Goal: Task Accomplishment & Management: Complete application form

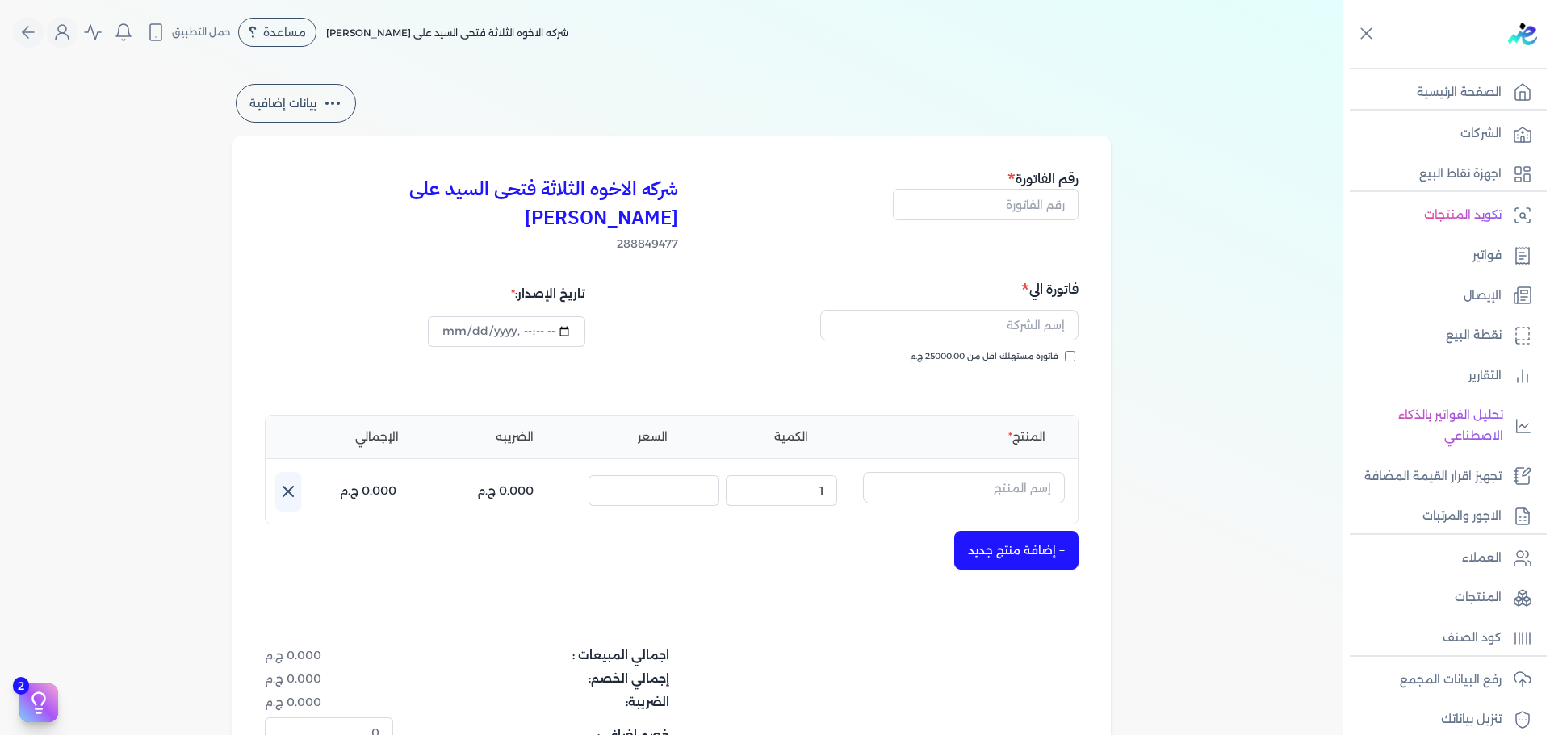
select select "EGP"
select select "B"
select select "EGS"
click at [1045, 199] on input "text" at bounding box center [986, 204] width 186 height 31
type input "13811"
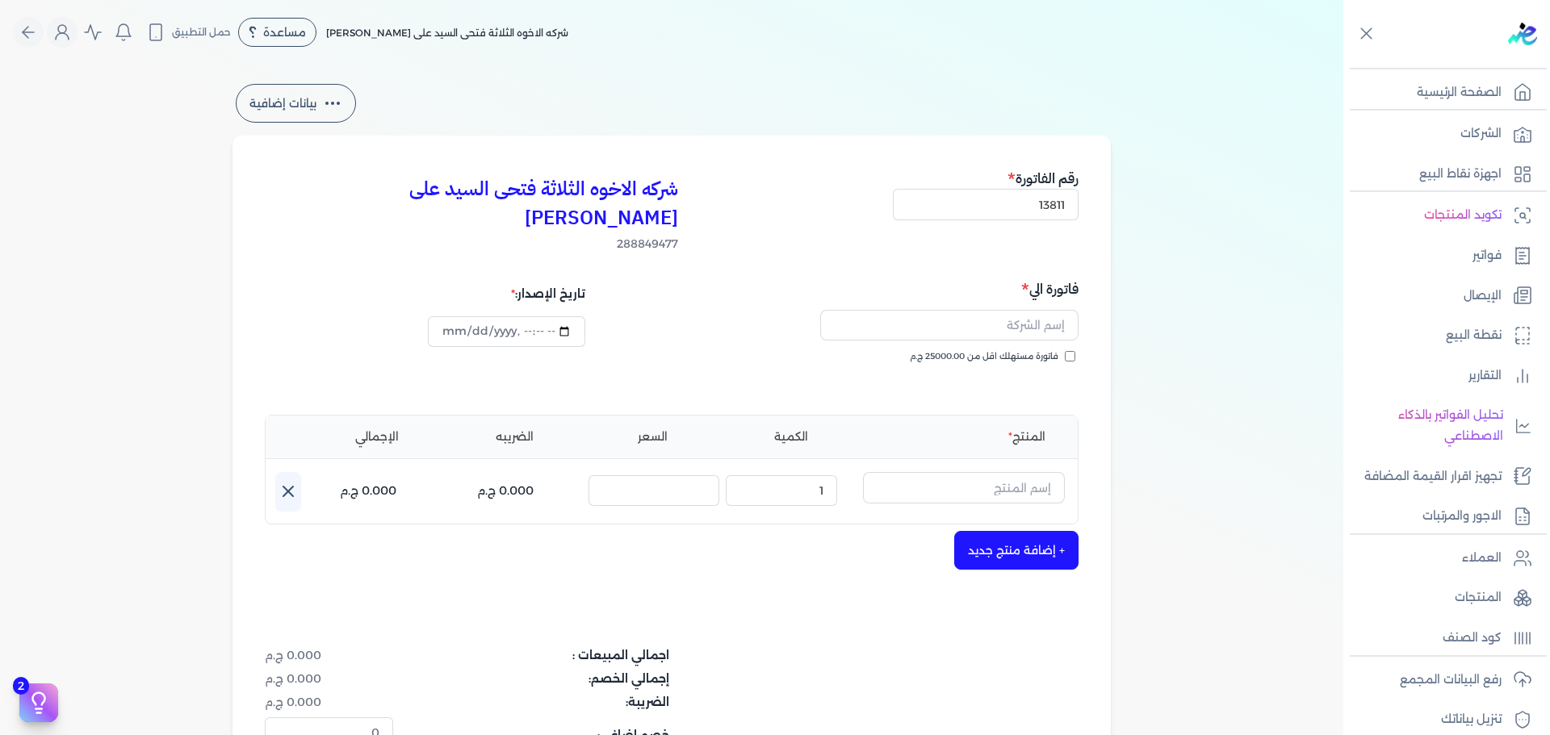
click at [1075, 351] on input "فاتورة مستهلك اقل من 25000.00 ج.م" at bounding box center [1070, 356] width 10 height 10
checkbox input "true"
drag, startPoint x: 1049, startPoint y: 304, endPoint x: 1035, endPoint y: 291, distance: 18.8
click at [1049, 310] on input "text" at bounding box center [949, 325] width 258 height 31
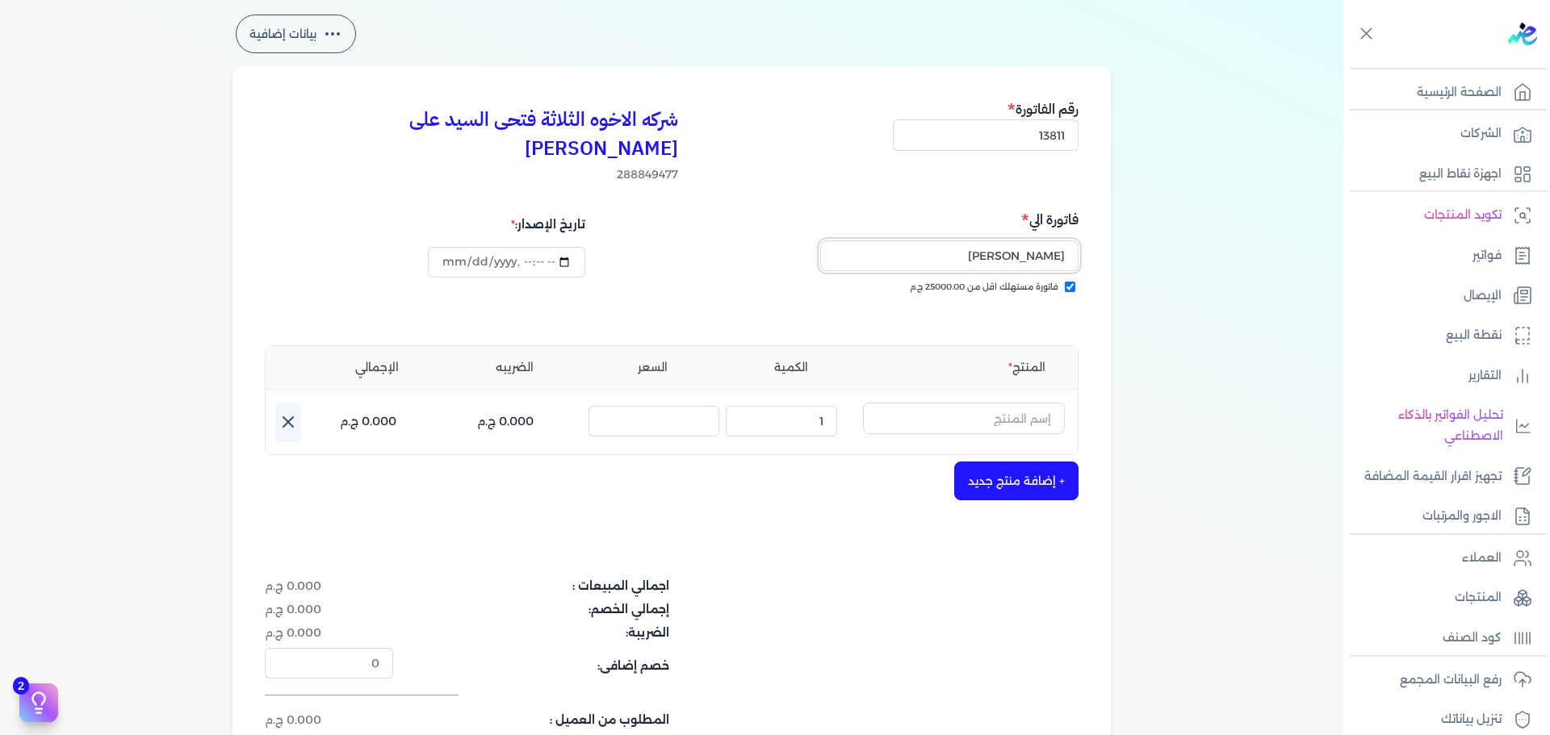
scroll to position [54, 0]
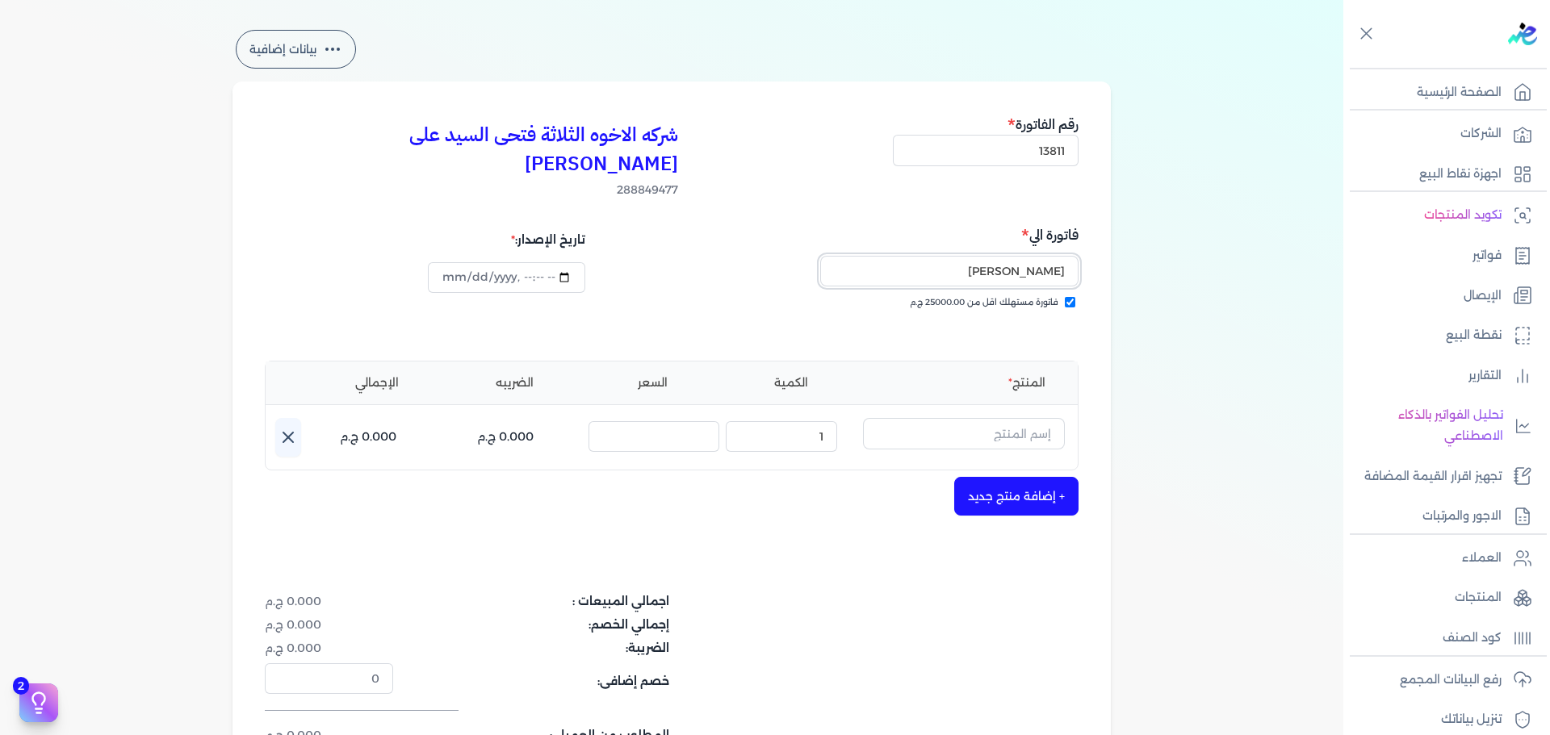
type input "[PERSON_NAME]"
click at [992, 418] on input "text" at bounding box center [964, 433] width 202 height 31
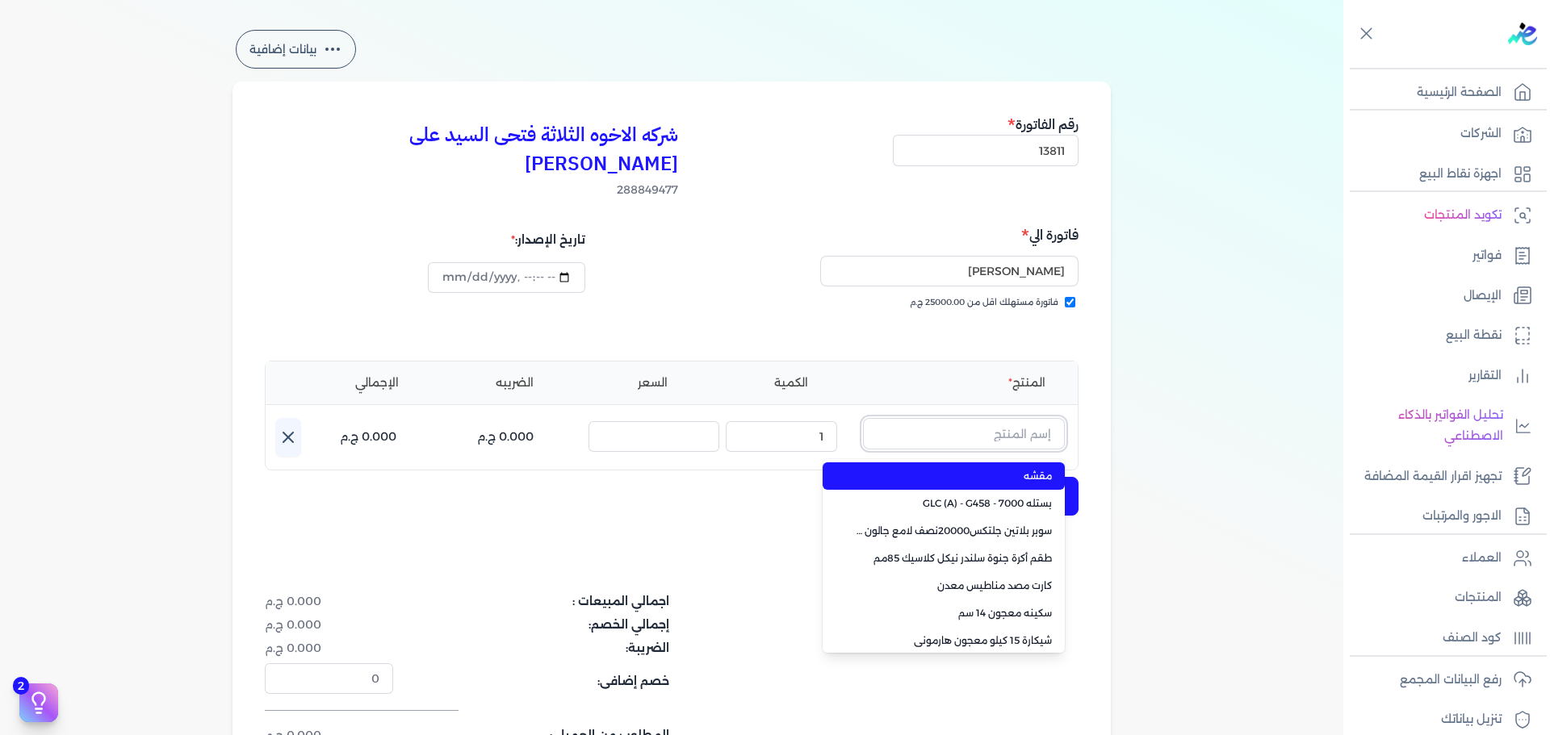
paste input "جلتكس 15000 بستلة 9 لتر"
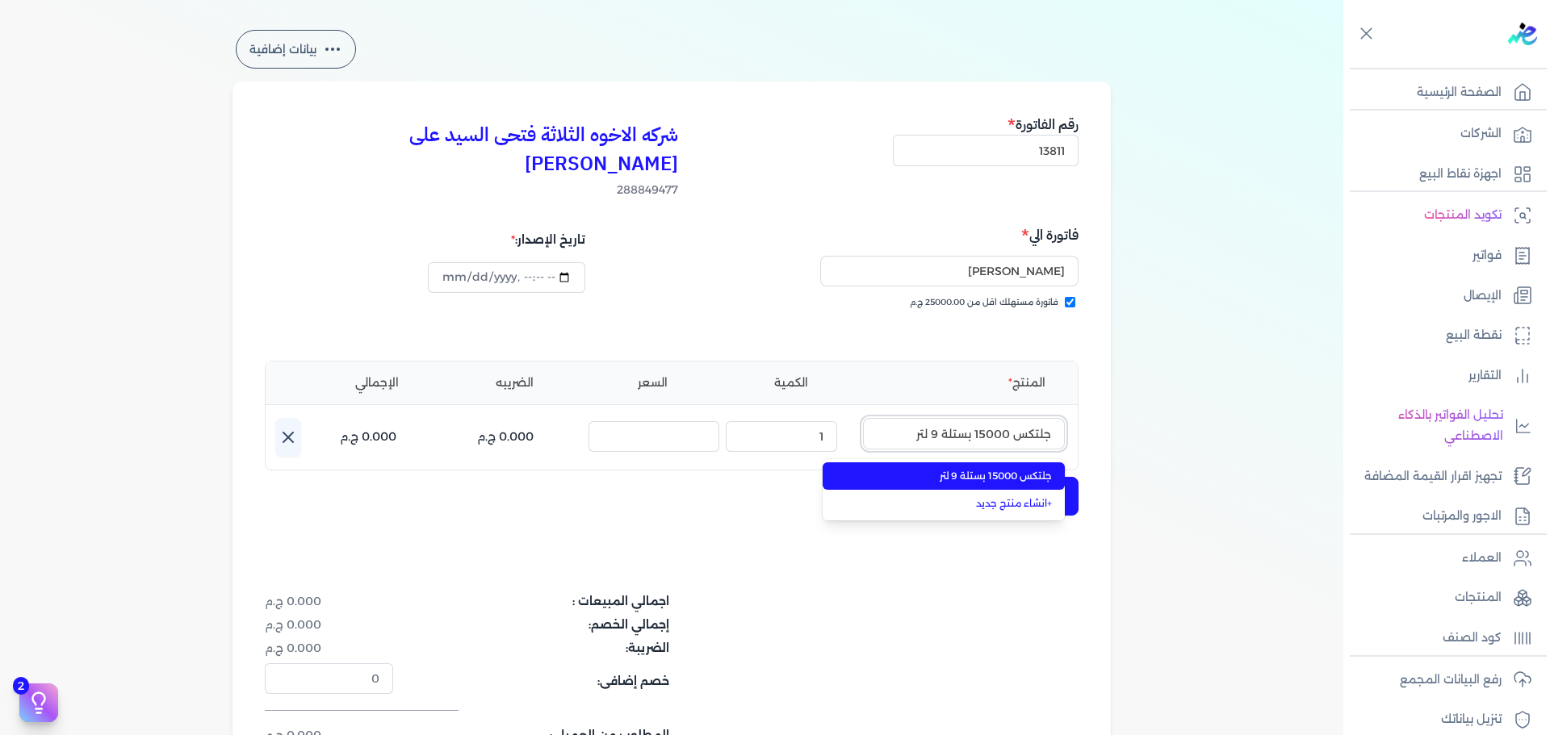
type input "جلتكس 15000 بستلة 9 لتر"
drag, startPoint x: 993, startPoint y: 451, endPoint x: 860, endPoint y: 442, distance: 133.5
click at [991, 469] on span "جلتكس 15000 بستلة 9 لتر" at bounding box center [953, 476] width 197 height 15
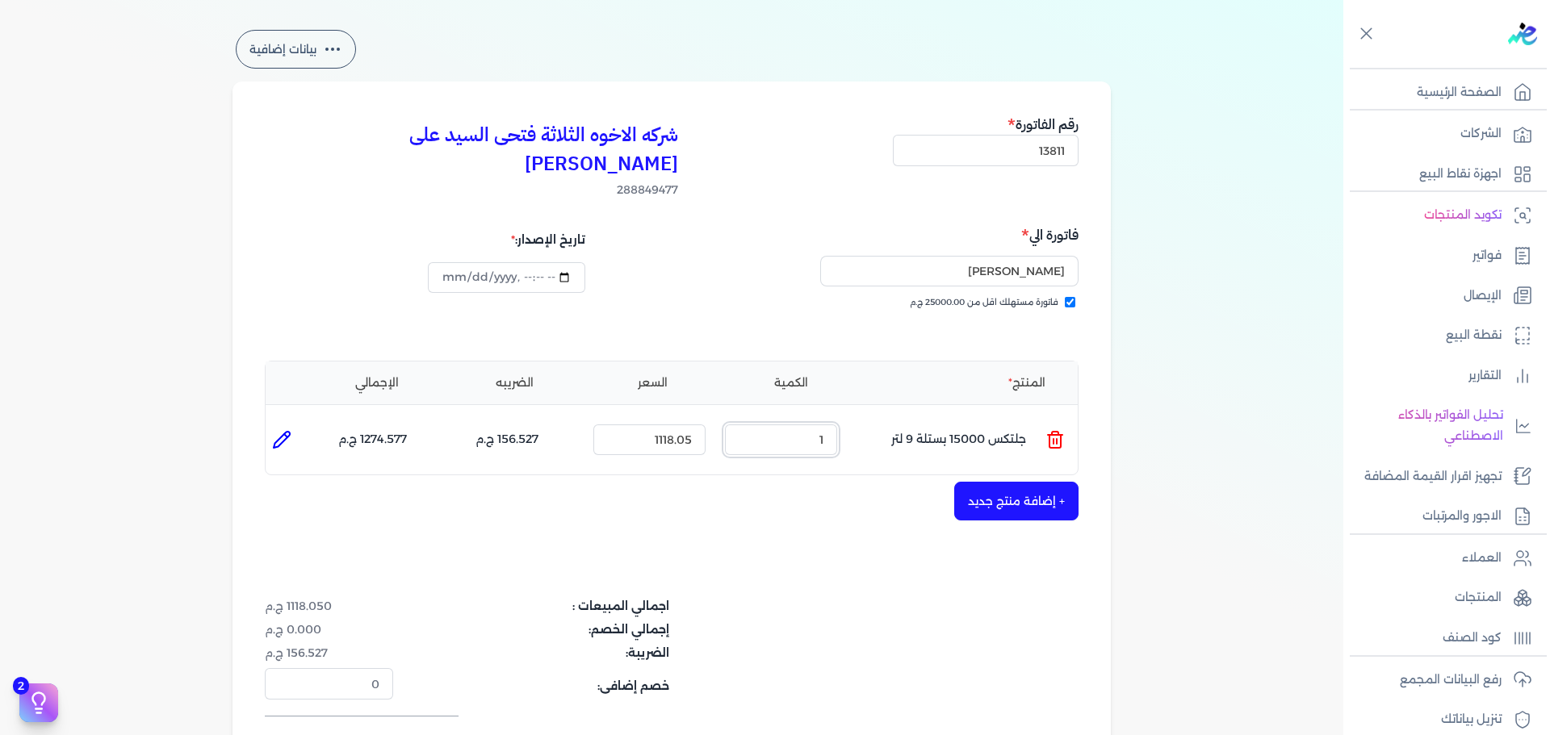
drag, startPoint x: 787, startPoint y: 409, endPoint x: 854, endPoint y: 408, distance: 67.0
click at [853, 418] on ul "المنتج : جلتكس 15000 بستلة 9 لتر الكمية : 1 السعر : 1118.05 الضريبه : 156.527 ج…" at bounding box center [672, 440] width 812 height 44
drag, startPoint x: 815, startPoint y: 410, endPoint x: 826, endPoint y: 409, distance: 11.3
click at [826, 425] on input "3" at bounding box center [781, 440] width 112 height 31
type input "2"
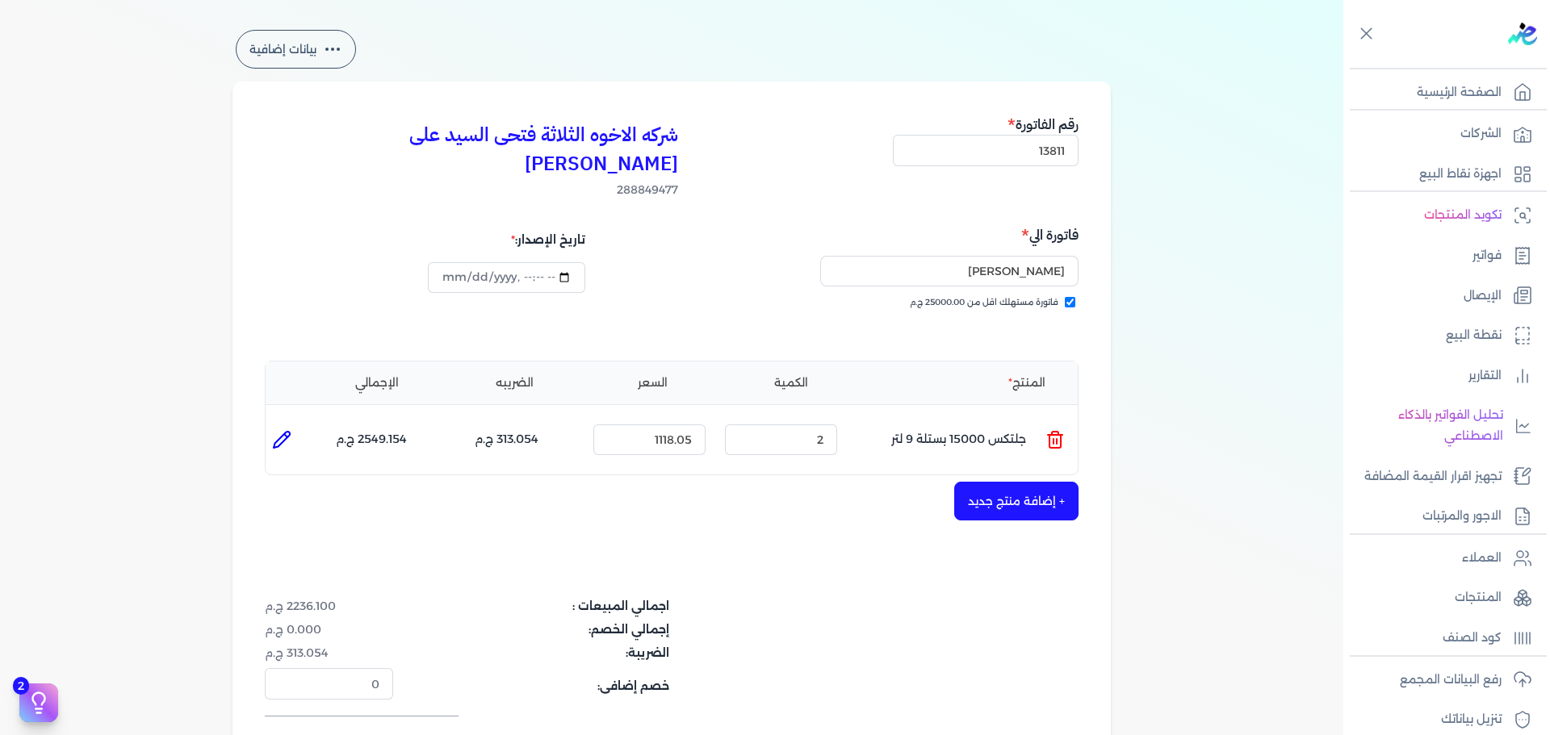
click at [1053, 482] on button "+ إضافة منتج جديد" at bounding box center [1016, 501] width 124 height 39
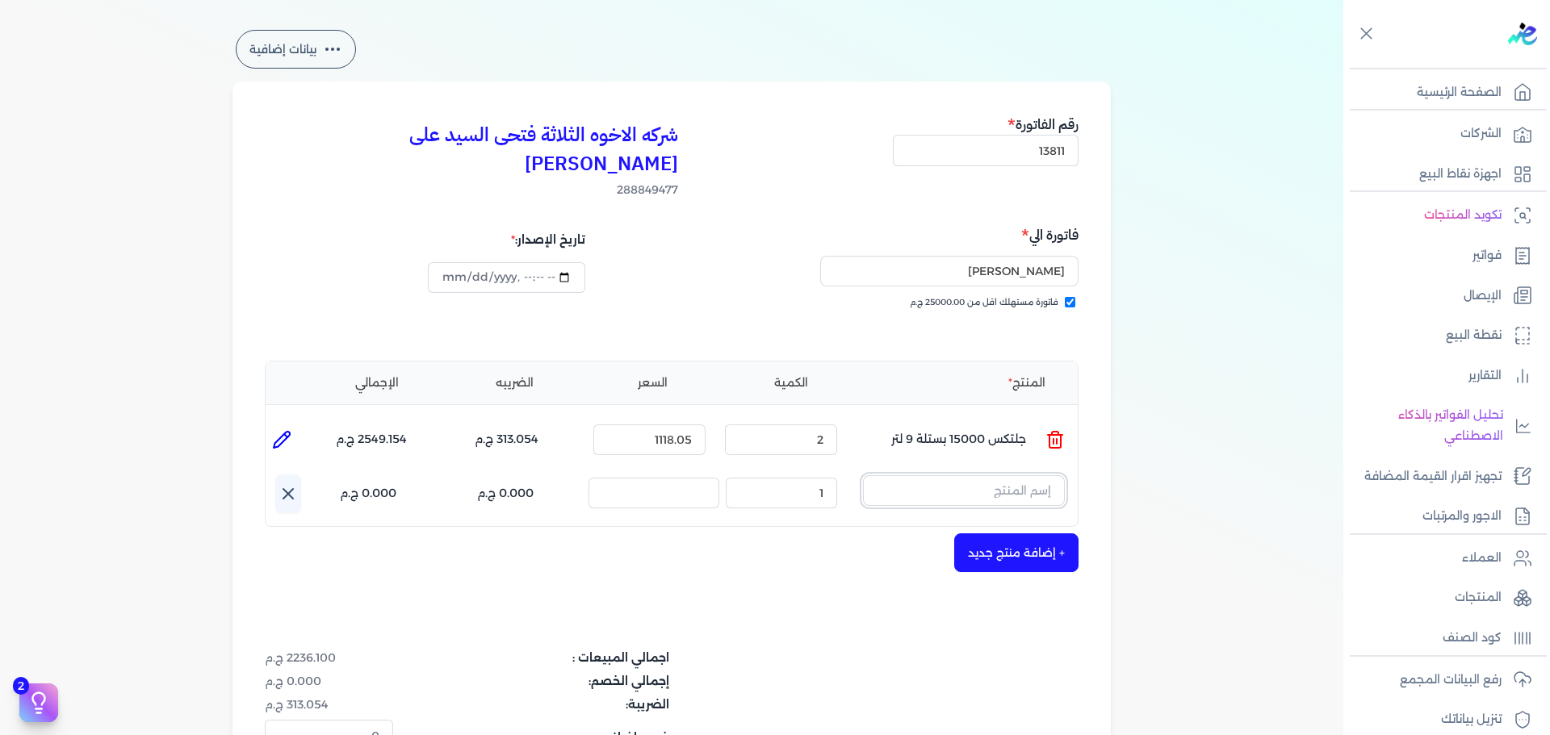
click at [1024, 476] on input "text" at bounding box center [964, 491] width 202 height 31
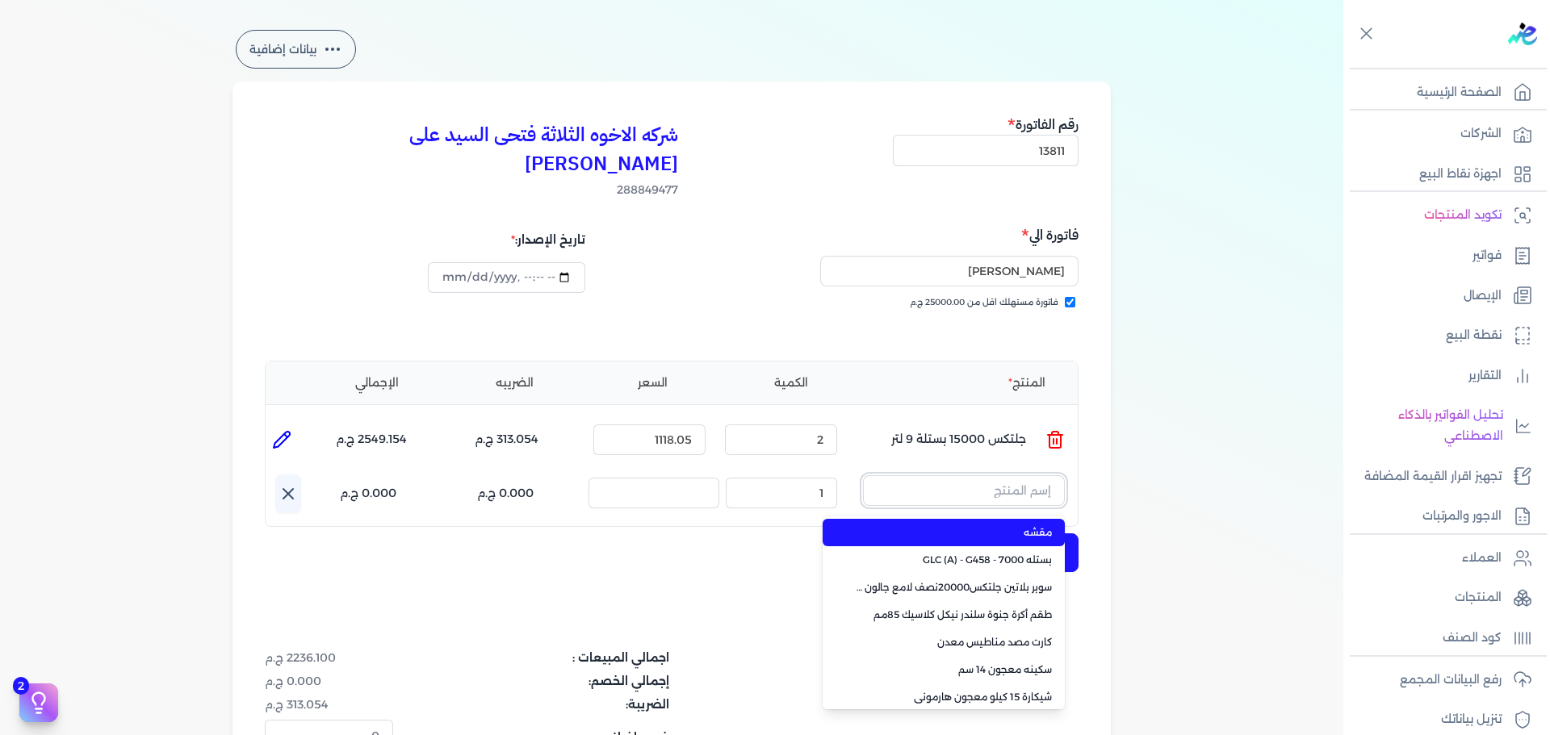
paste input "صبغات سي سي جملي 611 عبوة 40 ملي"
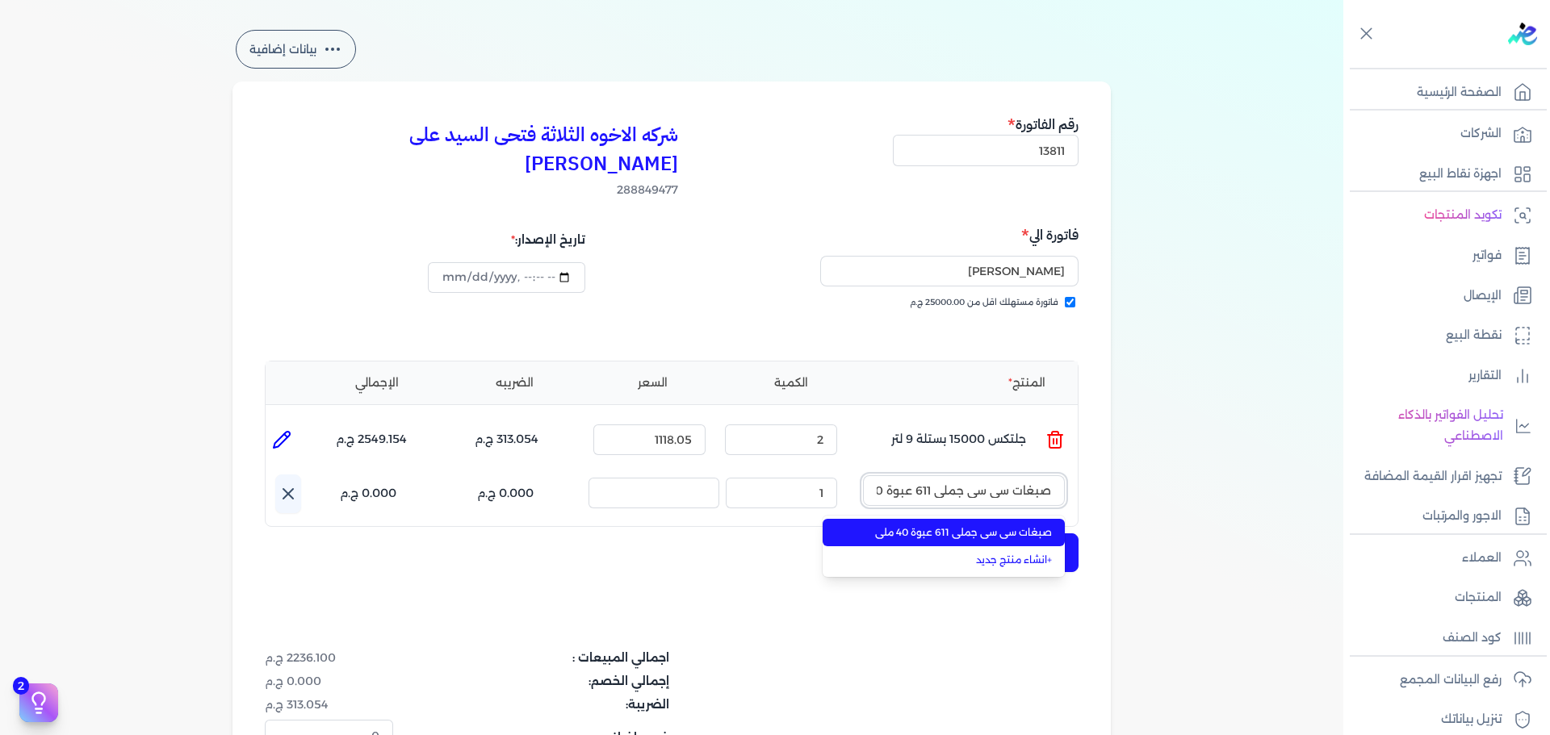
scroll to position [0, -31]
type input "صبغات سي سي جملي 611 عبوة 40 ملي"
click at [1006, 526] on span "صبغات سي سي جملي 611 عبوة 40 ملي" at bounding box center [953, 533] width 197 height 15
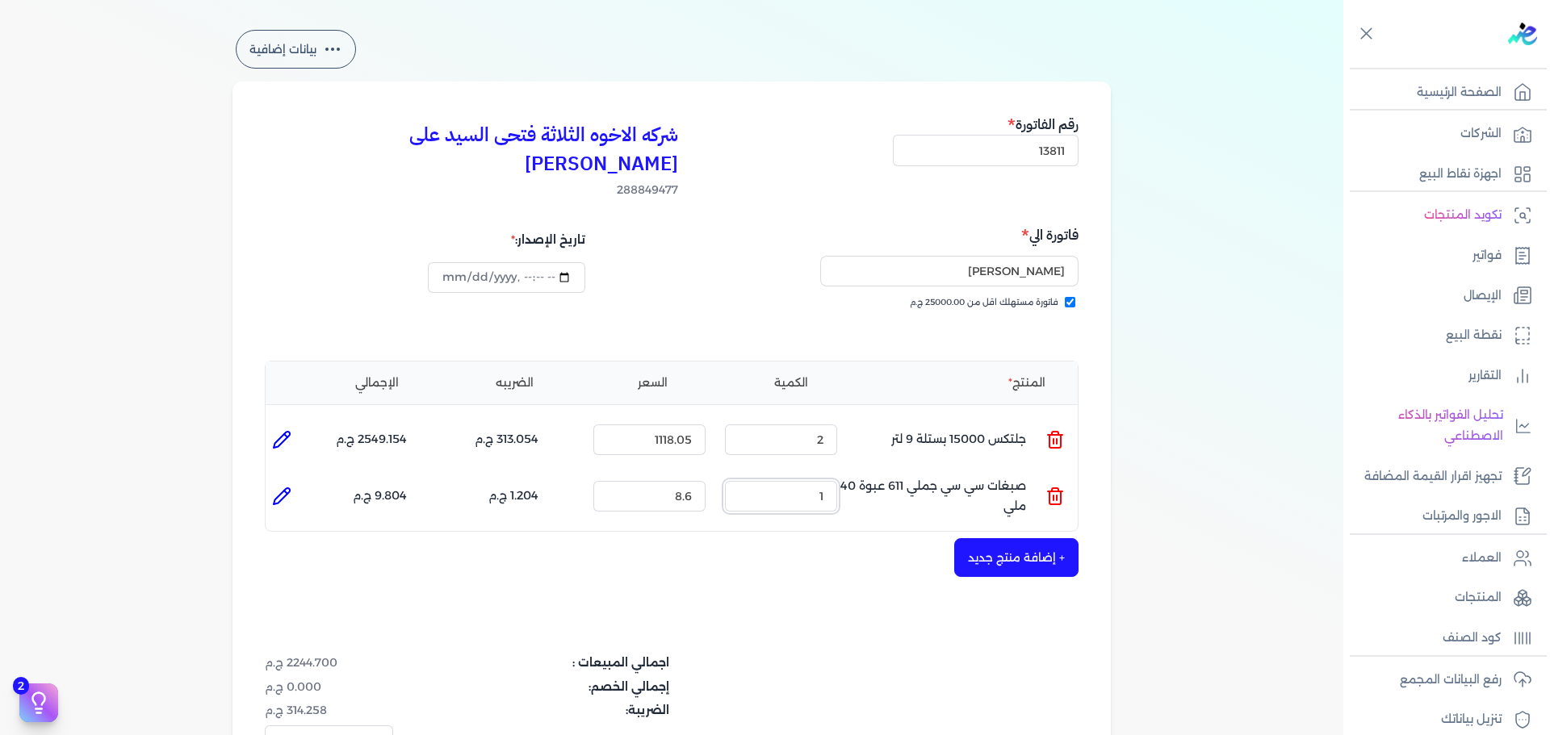
drag, startPoint x: 777, startPoint y: 469, endPoint x: 908, endPoint y: 484, distance: 131.6
click at [891, 475] on ul "المنتج : صبغات سي سي جملي 611 عبوة 40 ملي الكمية : 1 السعر : 8.6 الضريبه : 1.20…" at bounding box center [672, 497] width 812 height 44
type input "20"
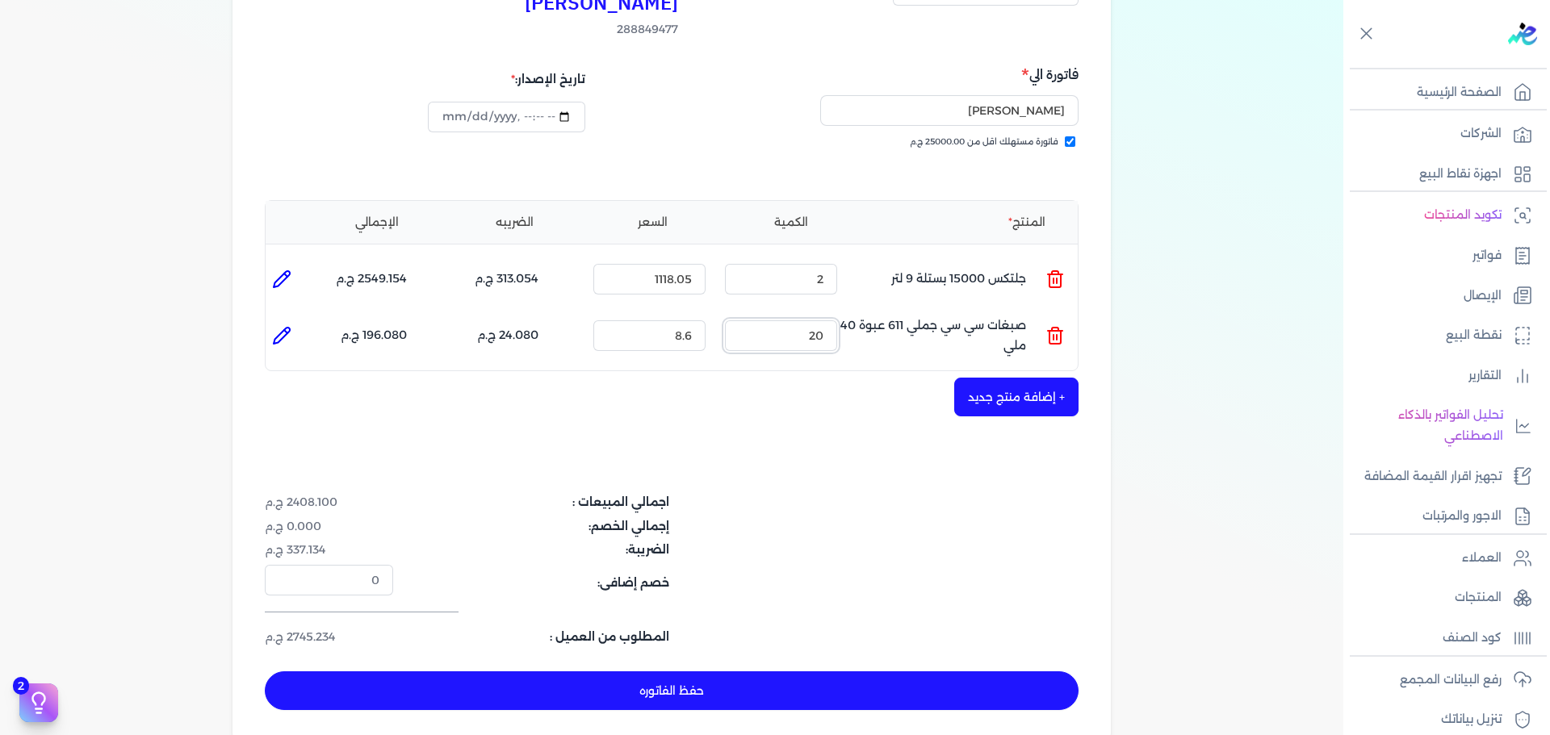
scroll to position [216, 0]
drag, startPoint x: 930, startPoint y: 622, endPoint x: 927, endPoint y: 644, distance: 22.0
click at [929, 623] on div "شركه الاخوه الثلاثة فتحى السيد على [PERSON_NAME] 288849477 رقم الفاتورة 13811 ف…" at bounding box center [672, 331] width 878 height 822
click at [925, 671] on button "حفظ الفاتوره" at bounding box center [672, 690] width 814 height 39
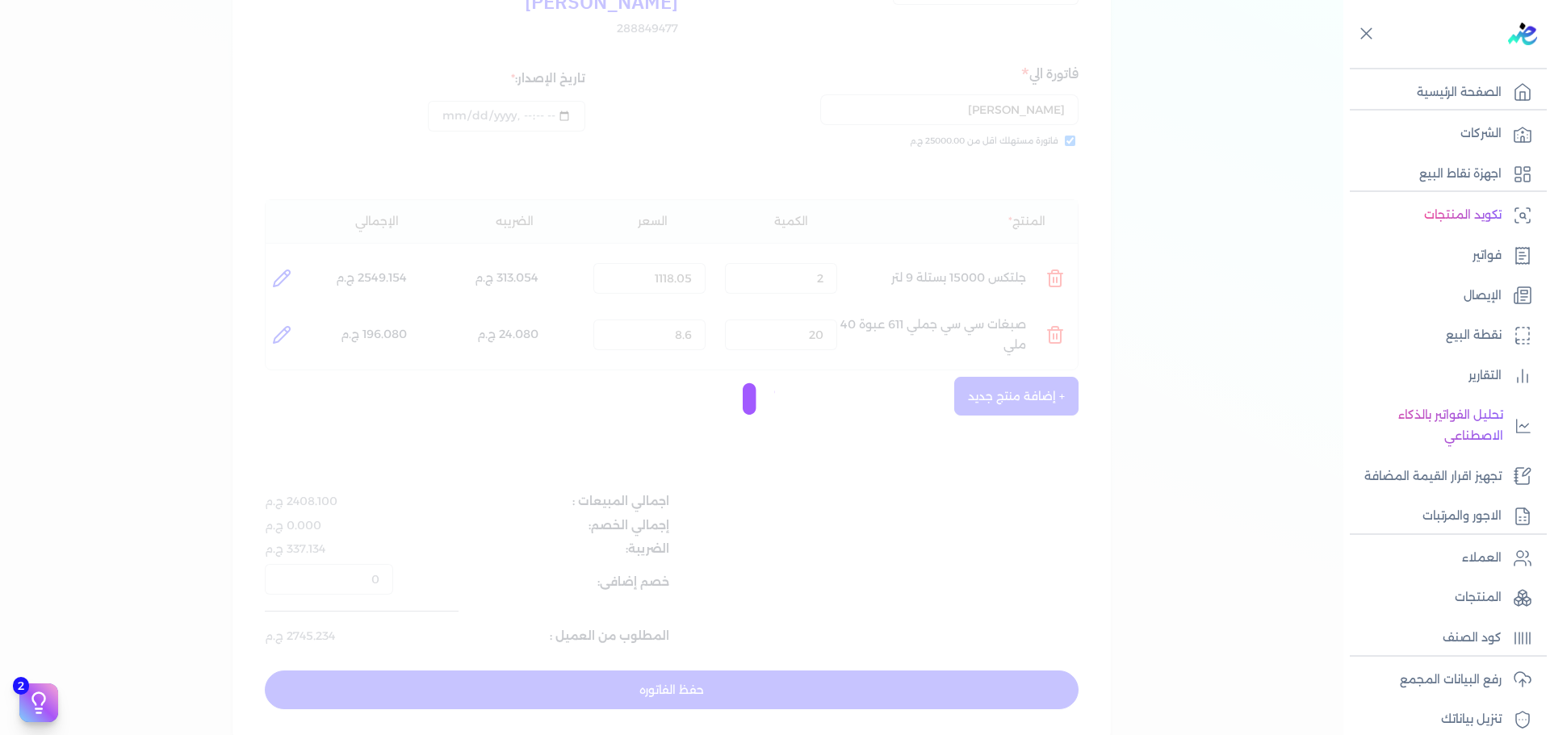
type input "[DATE]"
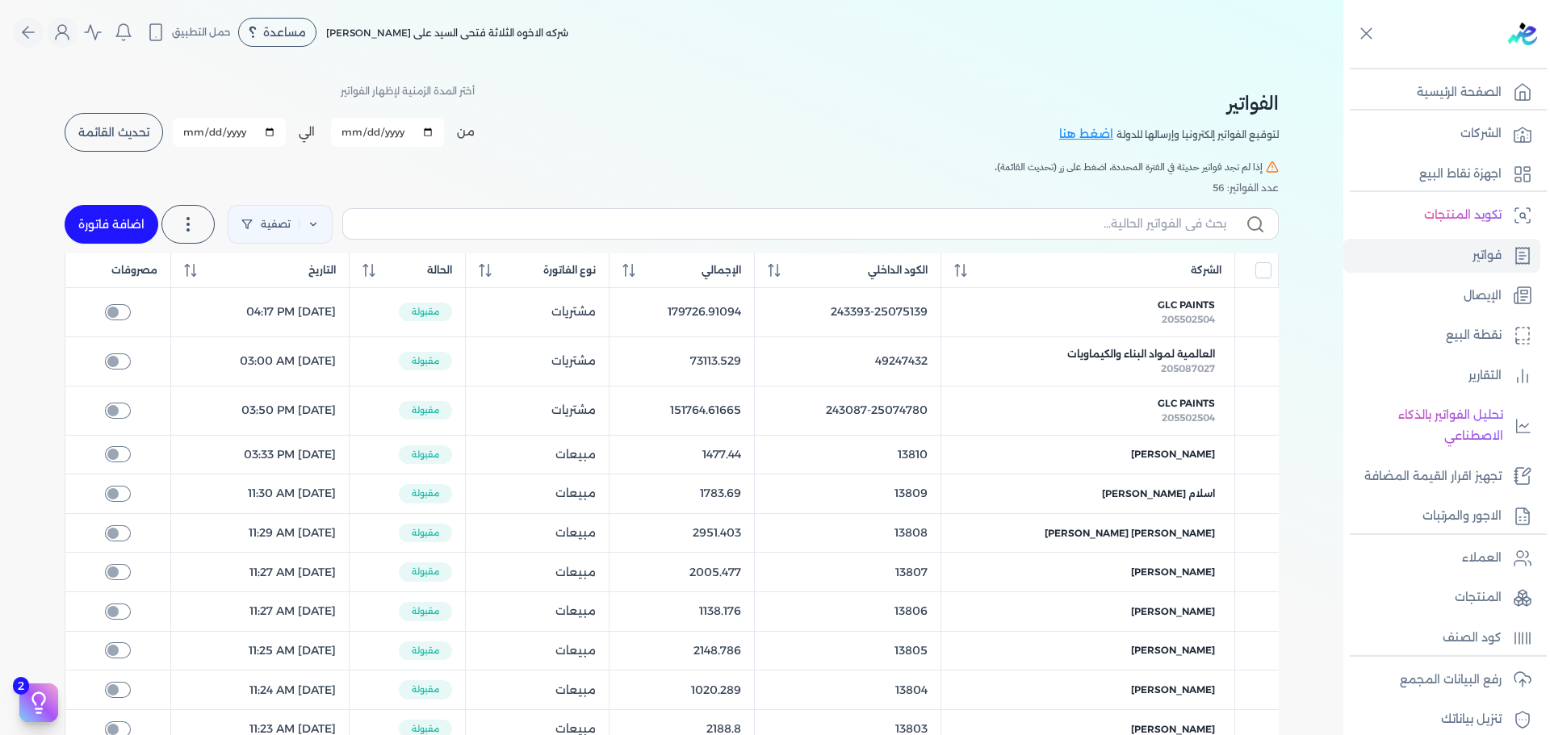
click at [136, 227] on link "اضافة فاتورة" at bounding box center [112, 224] width 94 height 39
select select "EGP"
select select "B"
select select "EGS"
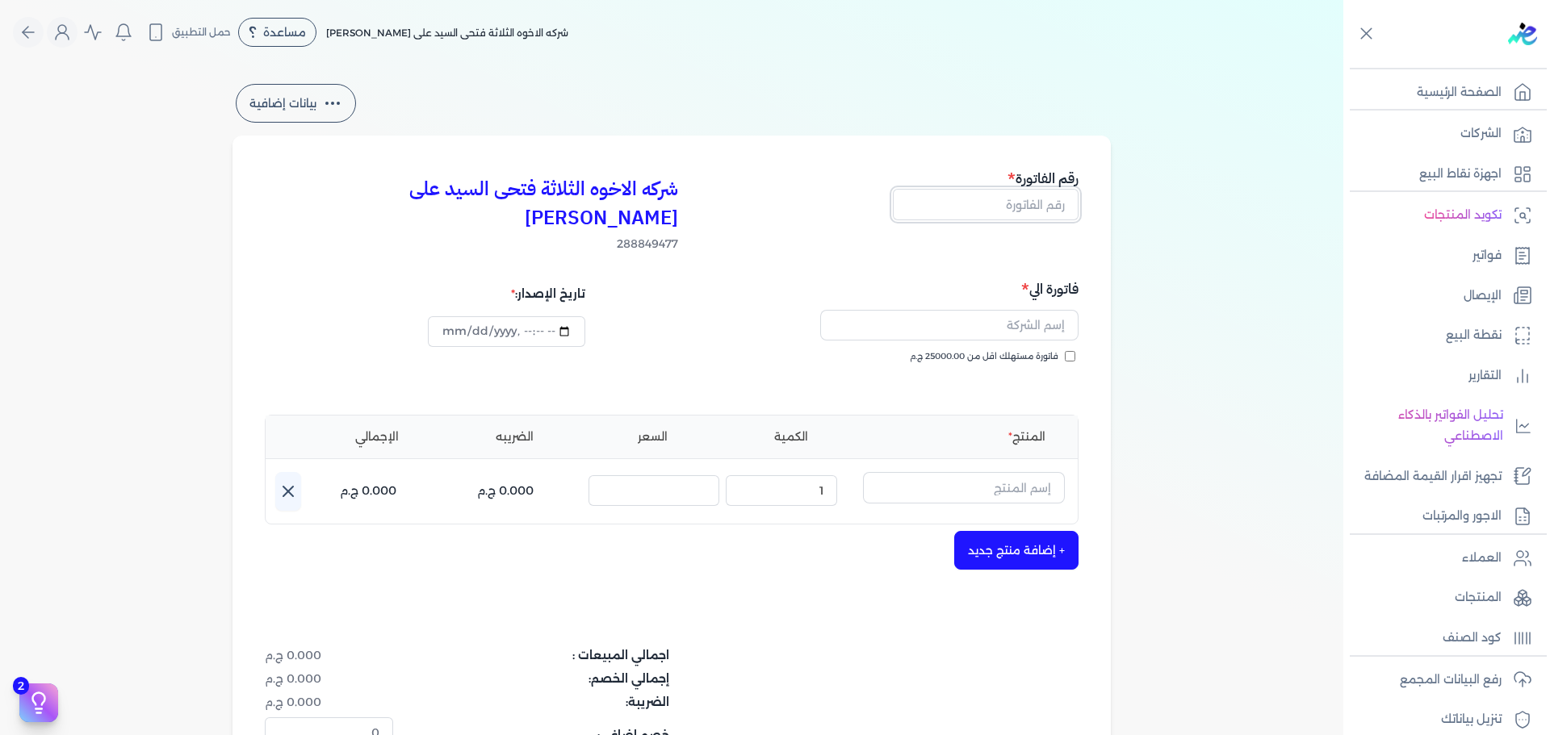
click at [1021, 207] on input "text" at bounding box center [986, 204] width 186 height 31
type input "13812"
click at [1004, 350] on span "فاتورة مستهلك اقل من 25000.00 ج.م" at bounding box center [984, 356] width 149 height 13
click at [1065, 351] on input "فاتورة مستهلك اقل من 25000.00 ج.م" at bounding box center [1070, 356] width 10 height 10
checkbox input "true"
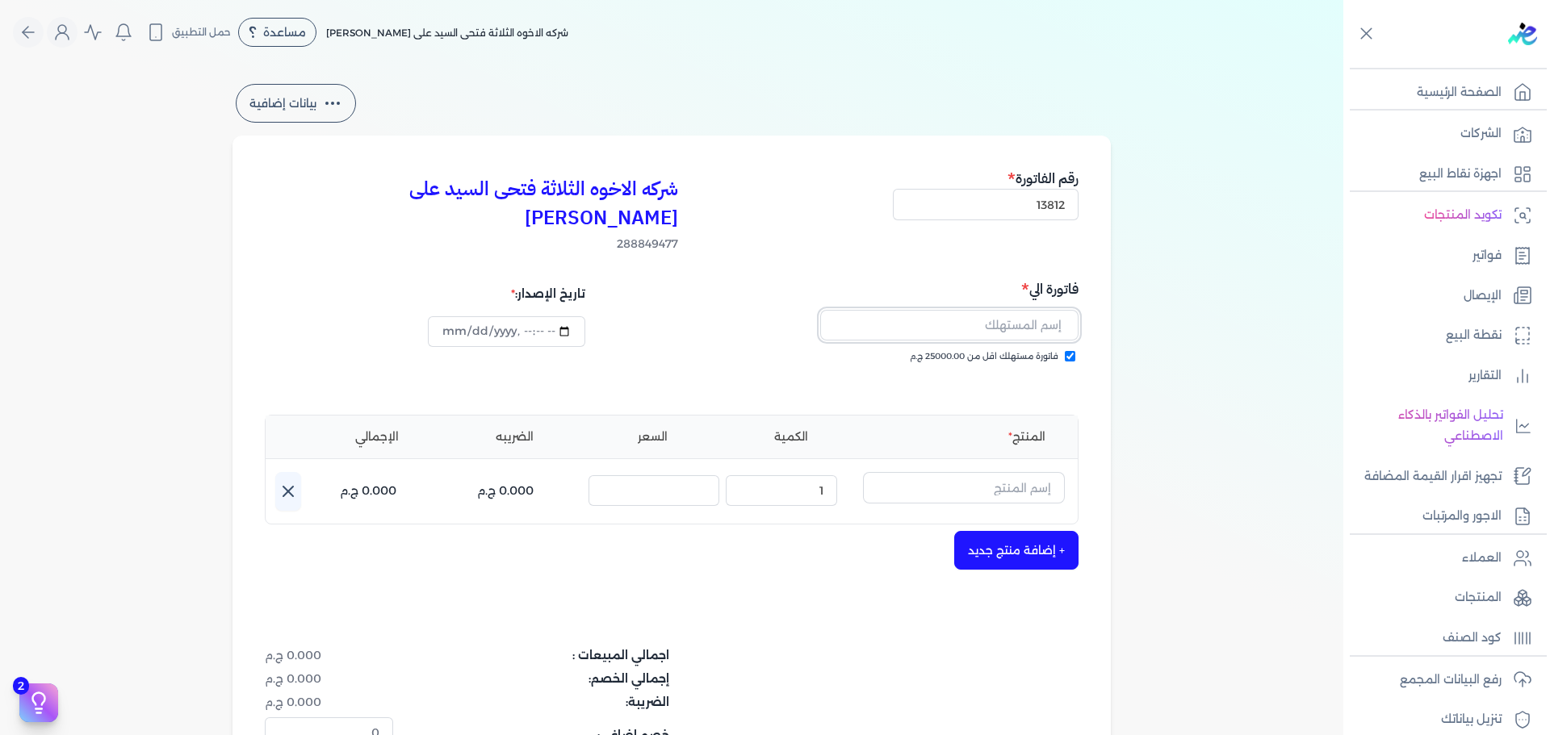
drag, startPoint x: 1020, startPoint y: 299, endPoint x: 1056, endPoint y: 298, distance: 35.5
click at [1024, 310] on input "text" at bounding box center [949, 325] width 258 height 31
type input "[PERSON_NAME]"
click at [1016, 472] on input "text" at bounding box center [964, 487] width 202 height 31
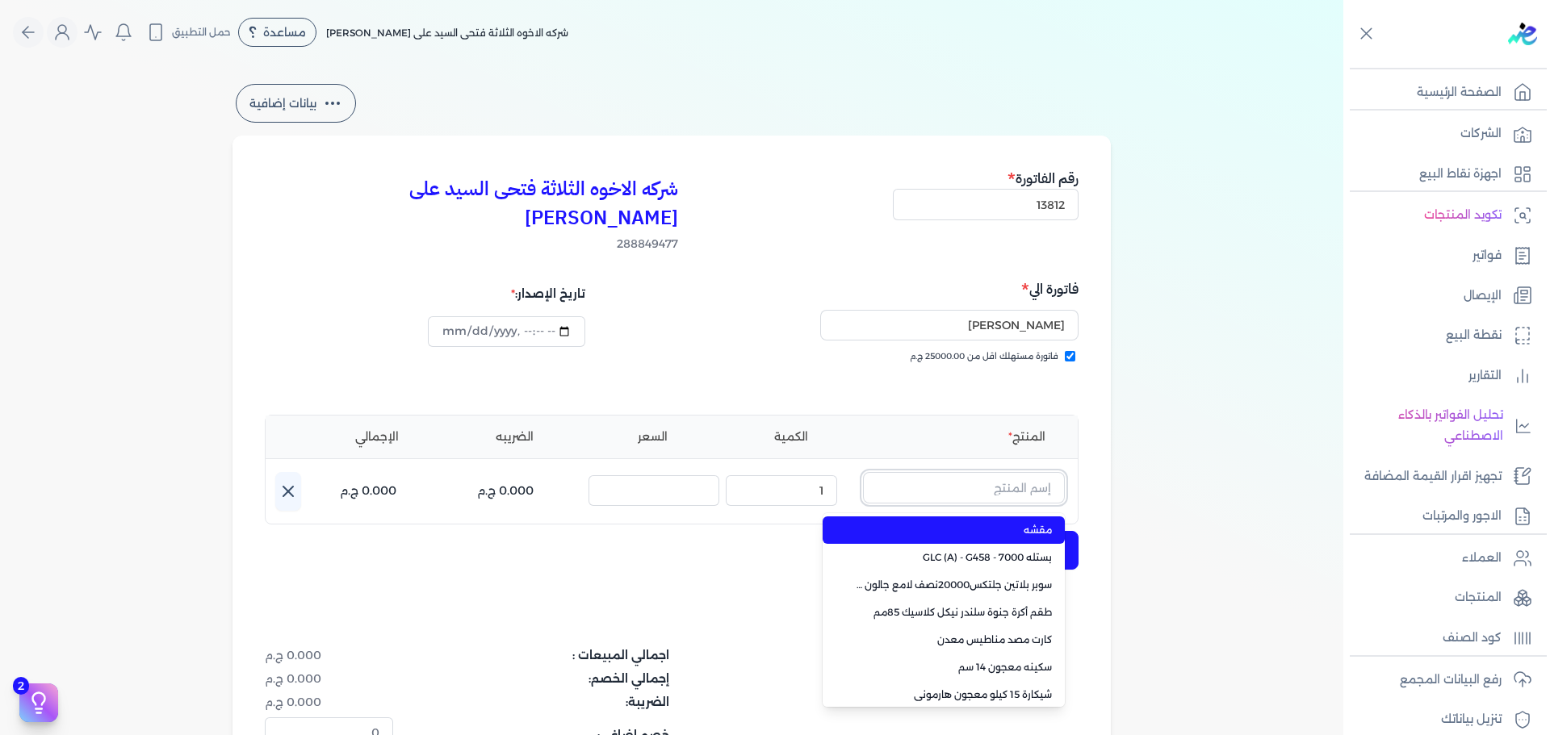
paste input "جلتكس 20000 نصف لامع بلاستيك بستلة 9 لتر"
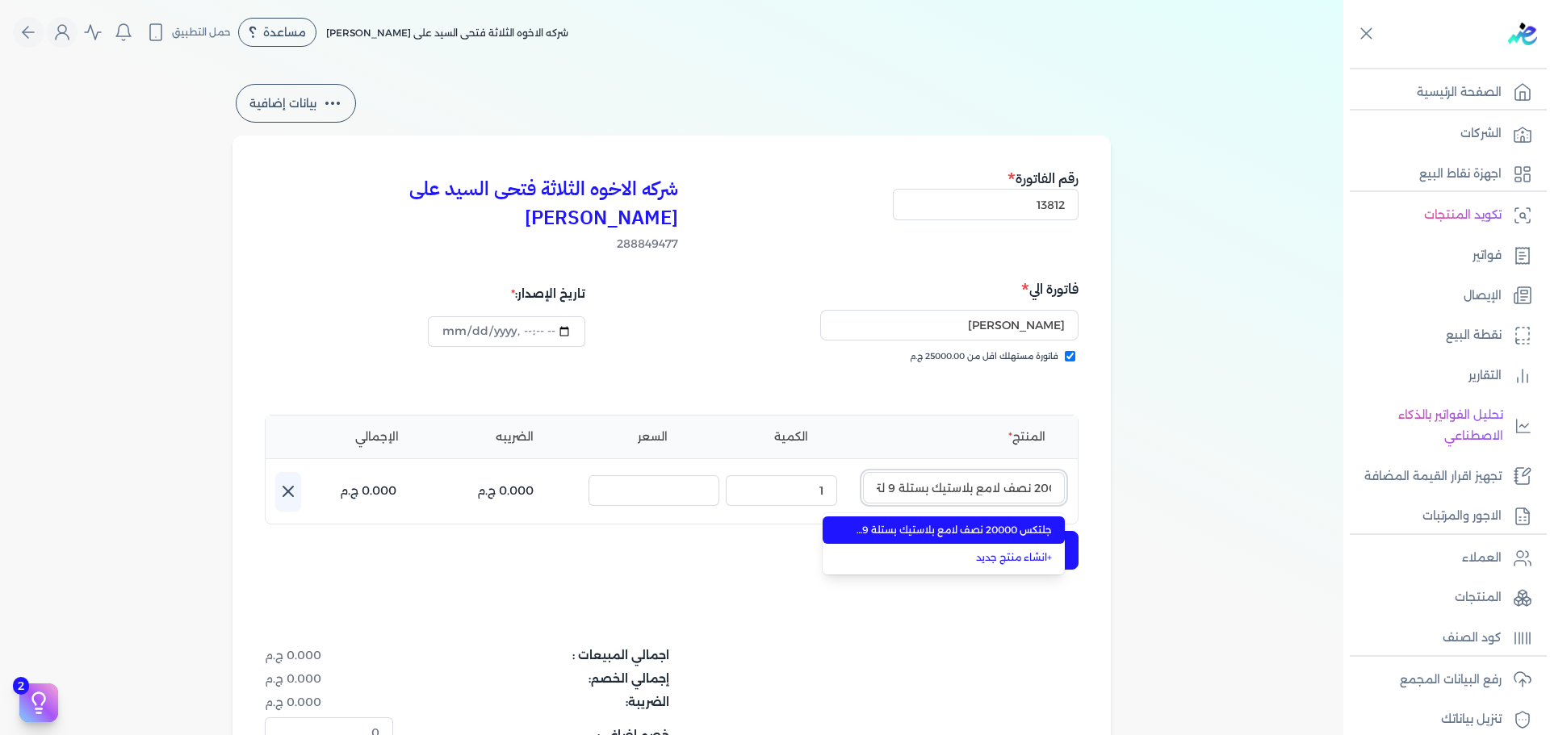
type input "جلتكس 20000 نصف لامع بلاستيك بستلة 9 لتر"
click at [1012, 523] on span "جلتكس 20000 نصف لامع بلاستيك بستلة 9 لتر" at bounding box center [953, 530] width 197 height 15
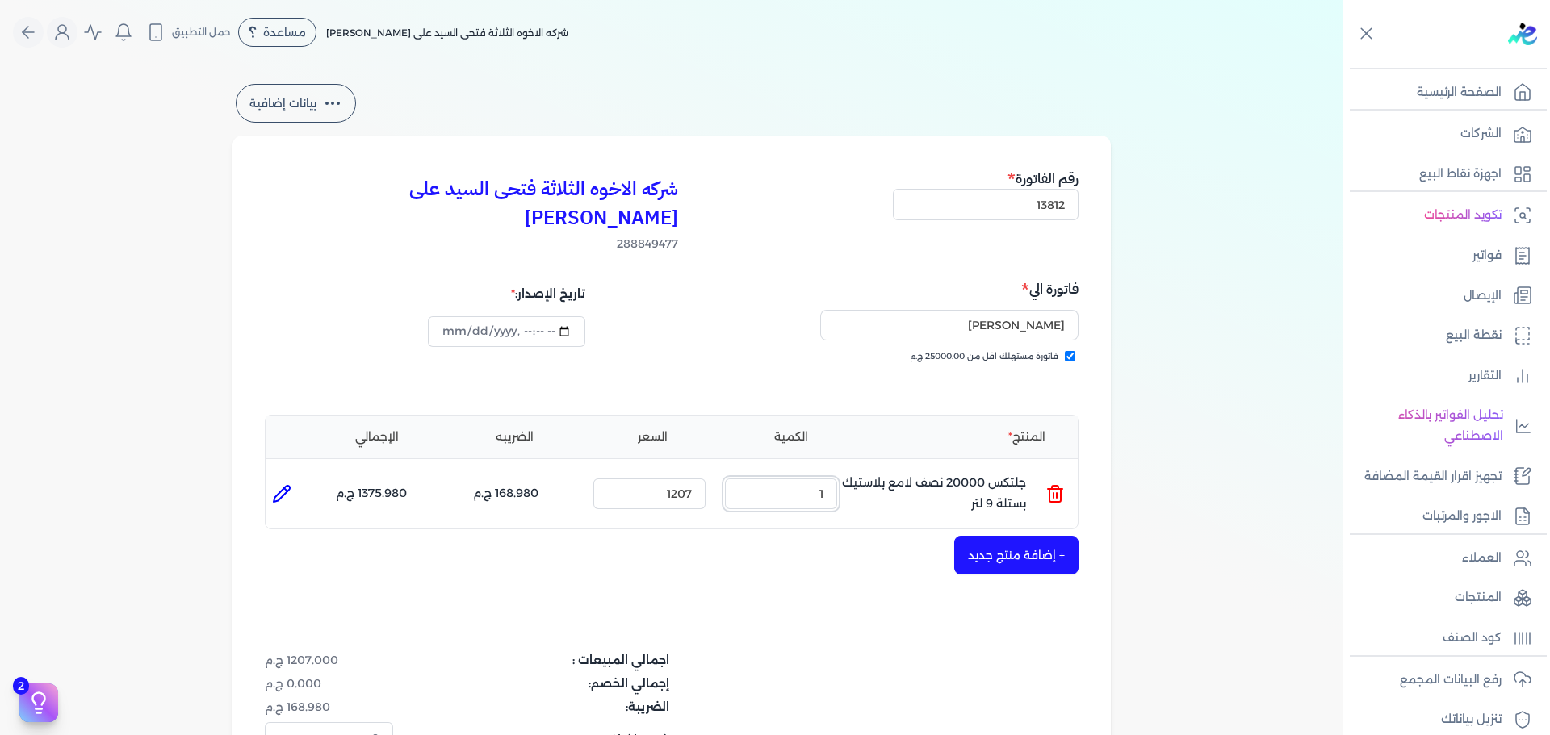
drag, startPoint x: 892, startPoint y: 469, endPoint x: 905, endPoint y: 469, distance: 12.9
click at [903, 472] on ul "المنتج : جلتكس 20000 نصف لامع بلاستيك بستلة 9 لتر الكمية : 1 السعر : 1207 الضري…" at bounding box center [672, 494] width 812 height 44
type input "2"
click at [1043, 536] on button "+ إضافة منتج جديد" at bounding box center [1016, 555] width 124 height 39
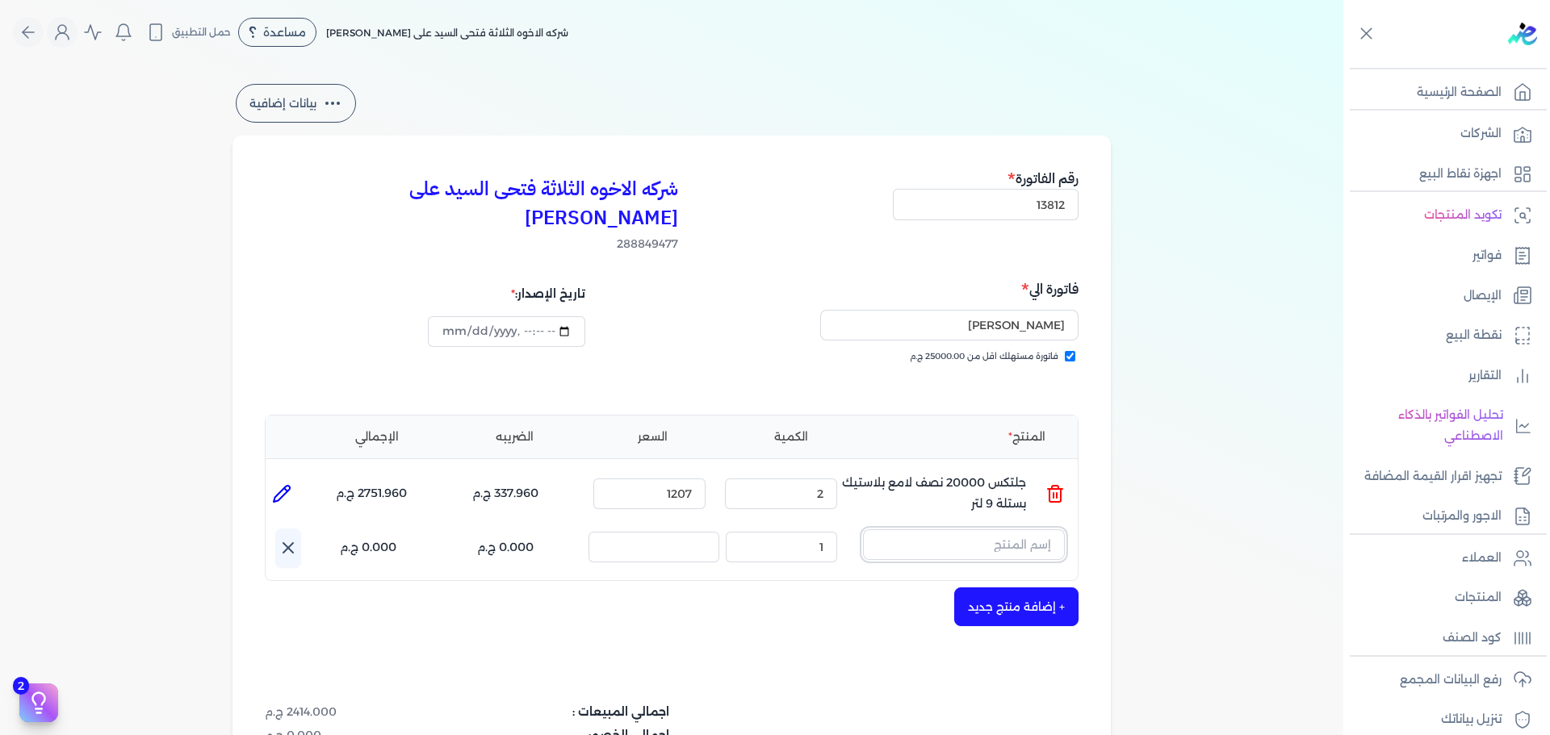
click at [993, 530] on input "text" at bounding box center [964, 545] width 202 height 31
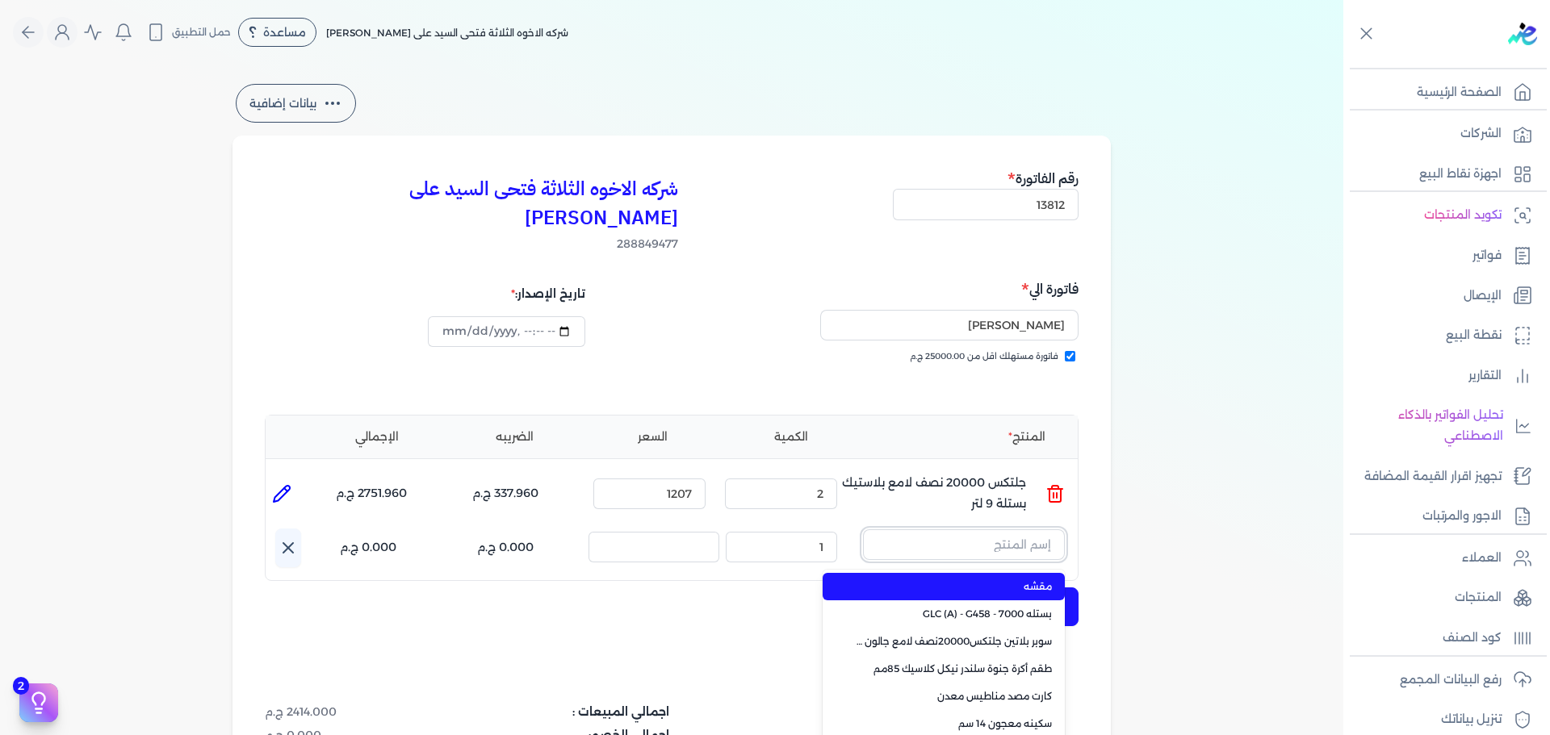
paste input "ستارت ميتاليك فضي علبة 0.375 لتر"
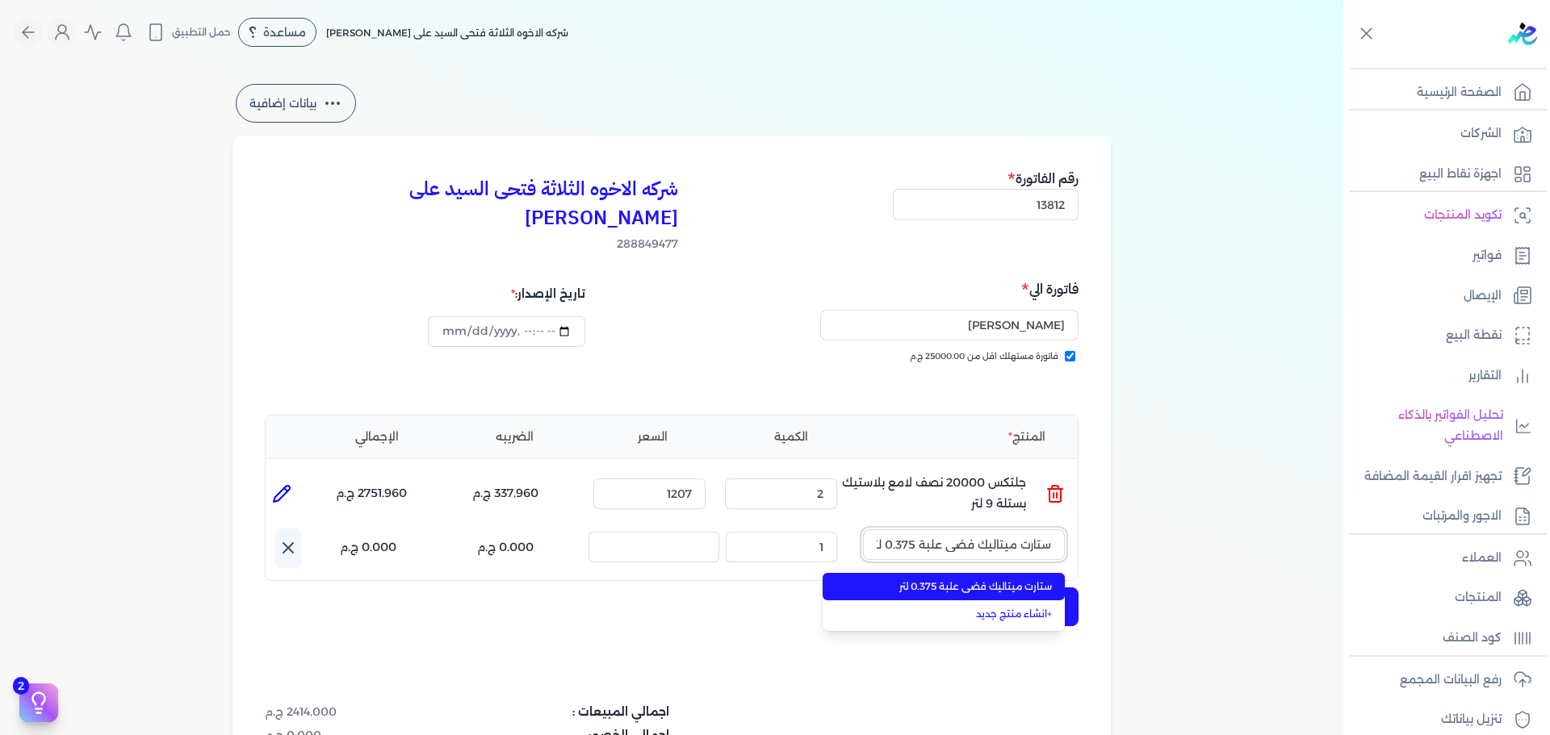
scroll to position [0, -3]
type input "ستارت ميتاليك فضي علبة 0.375 لتر"
click at [974, 580] on span "ستارت ميتاليك فضي علبة 0.375 لتر" at bounding box center [953, 587] width 197 height 15
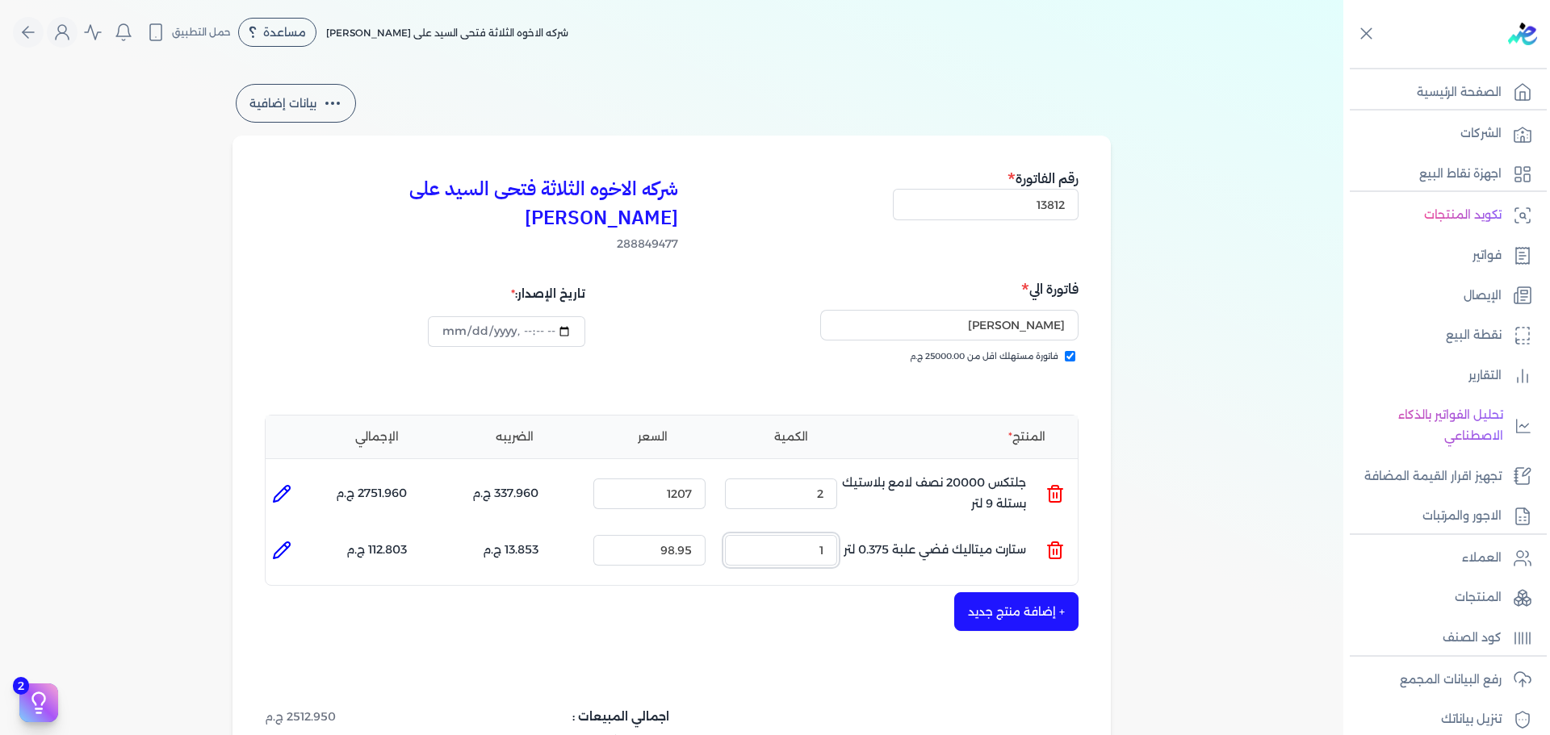
drag, startPoint x: 782, startPoint y: 523, endPoint x: 919, endPoint y: 525, distance: 137.3
click at [918, 529] on ul "المنتج : ستارت ميتاليك فضي علبة 0.375 لتر الكمية : 1 السعر : 98.95 الضريبه : 13…" at bounding box center [672, 551] width 812 height 44
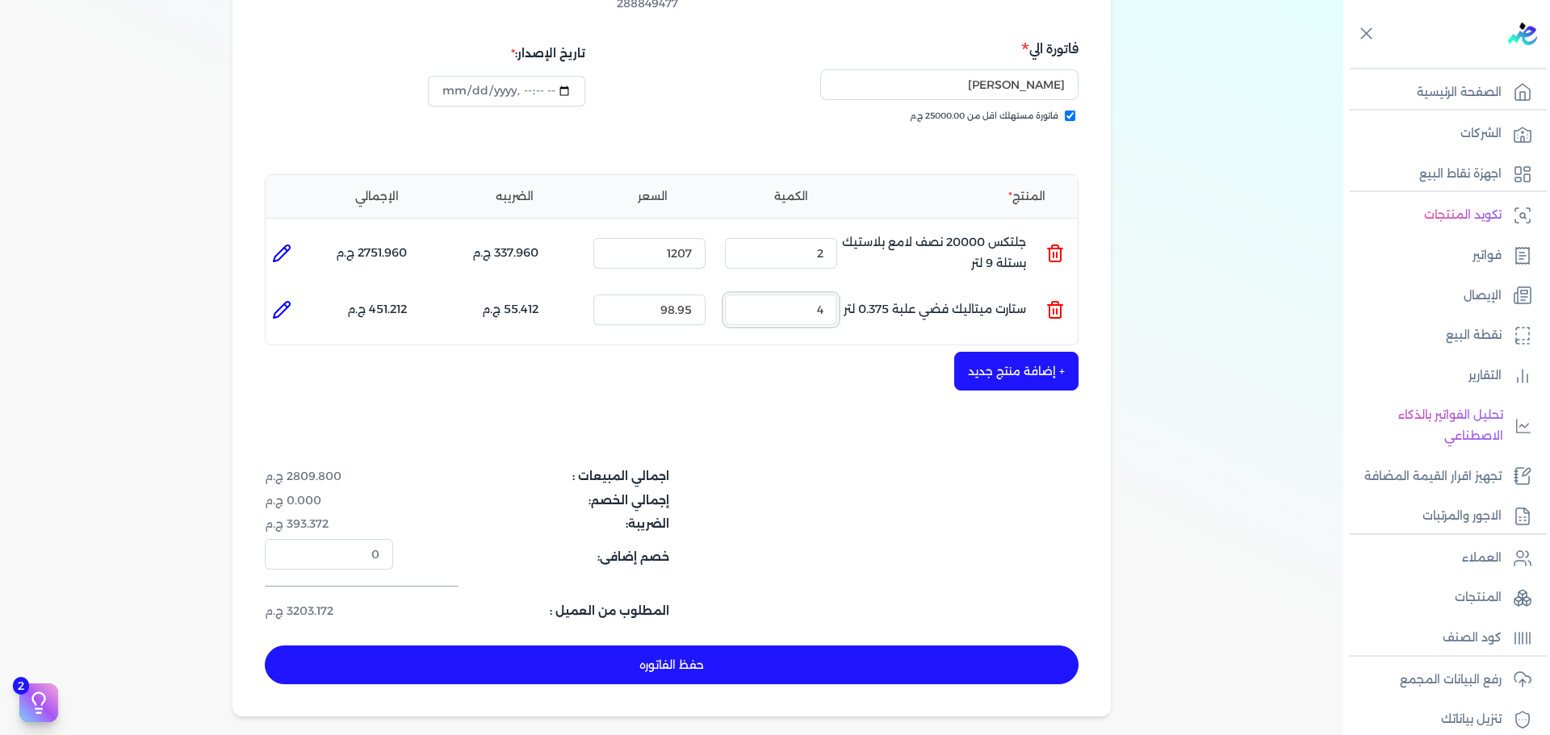
scroll to position [242, 0]
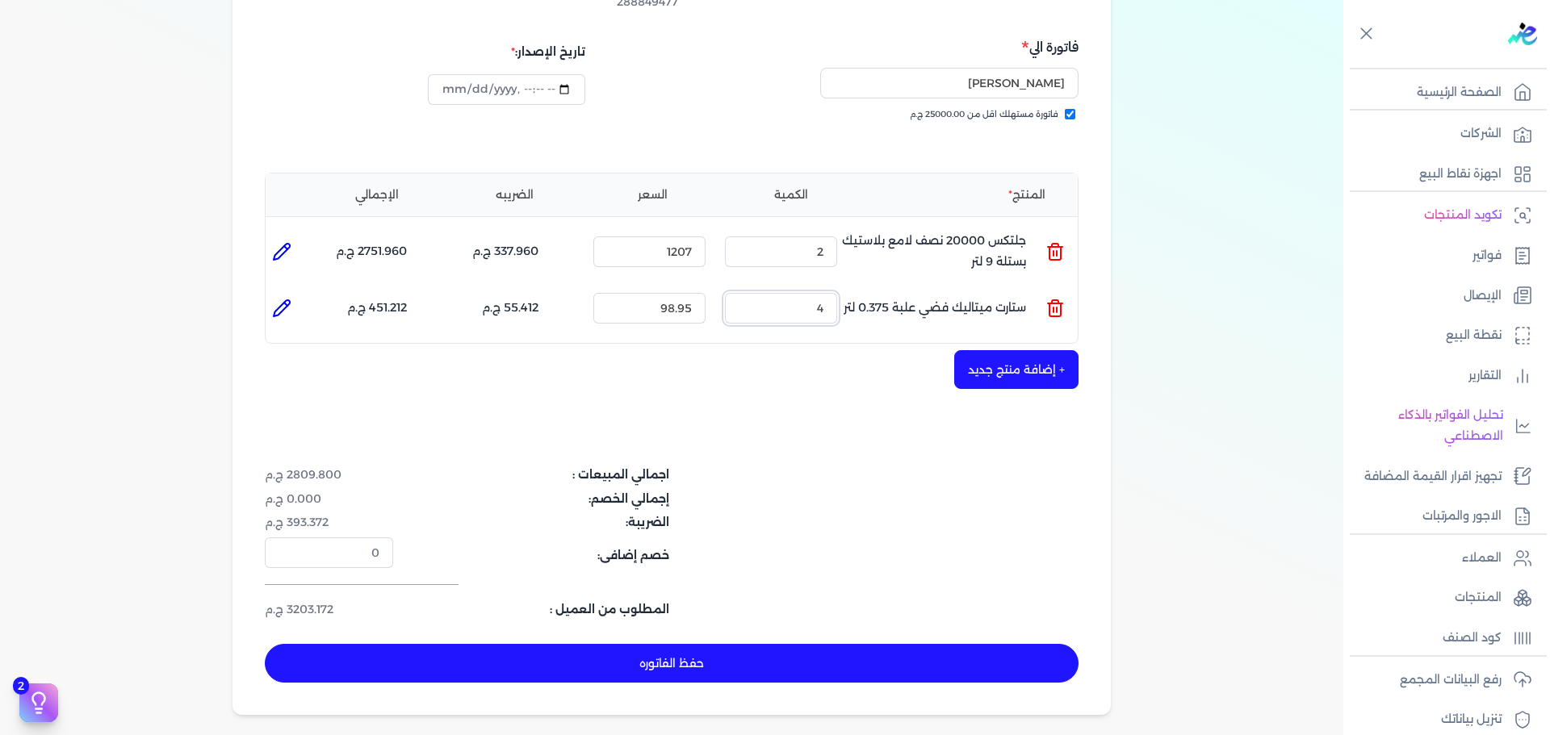
type input "4"
click at [873, 644] on button "حفظ الفاتوره" at bounding box center [672, 663] width 814 height 39
type input "[DATE]"
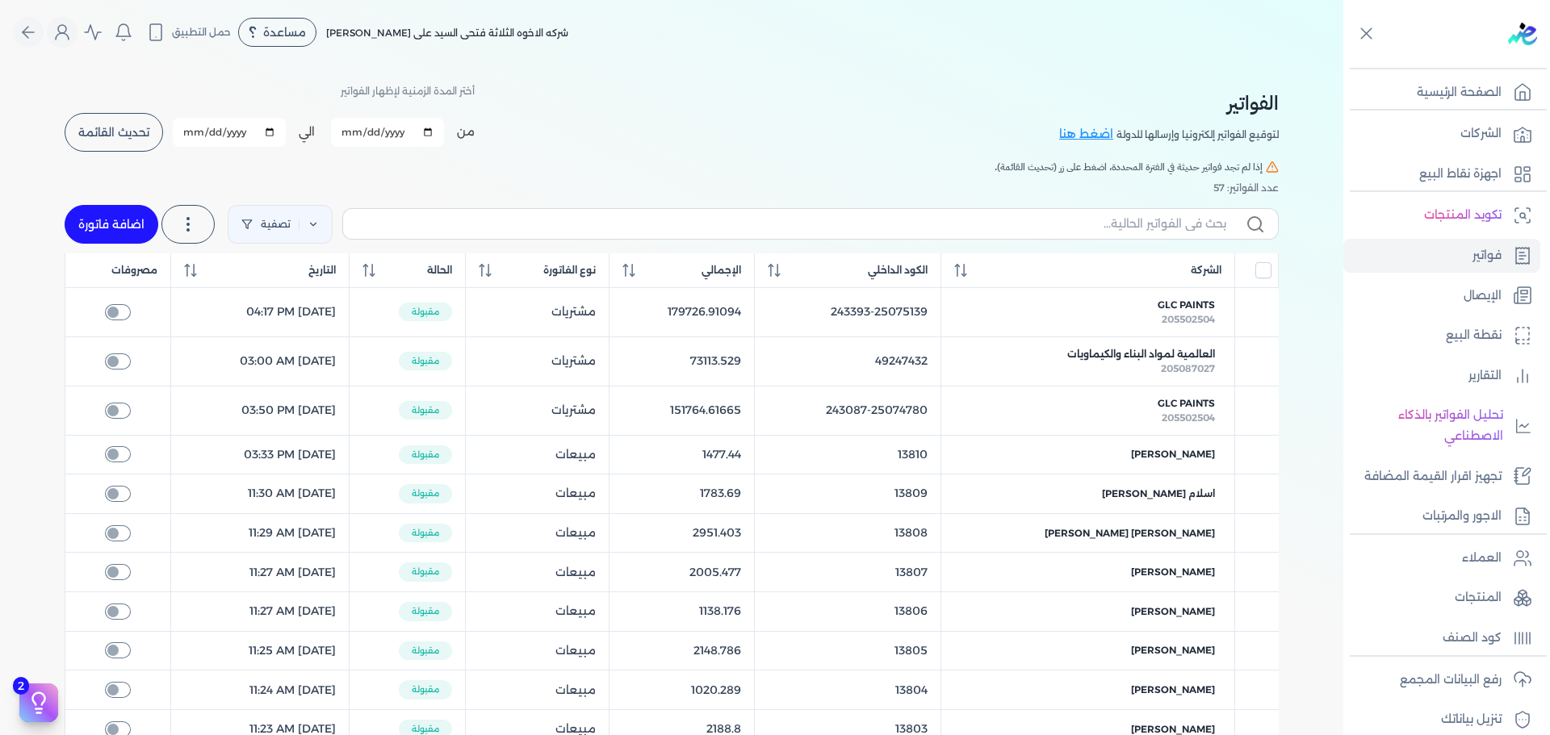
click at [140, 220] on link "اضافة فاتورة" at bounding box center [112, 224] width 94 height 39
select select "EGP"
select select "B"
select select "EGS"
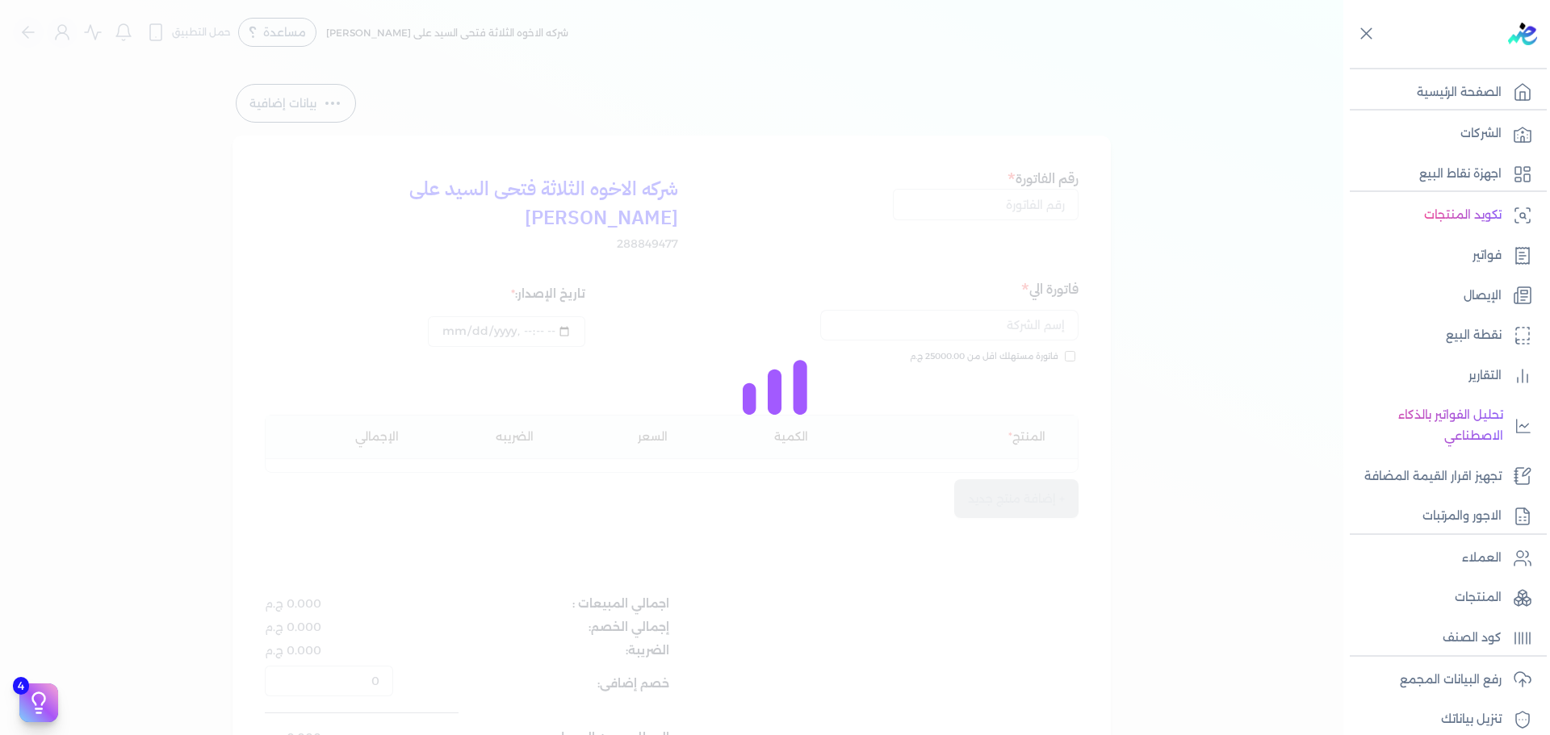
type input "[DATE]T11:32:10"
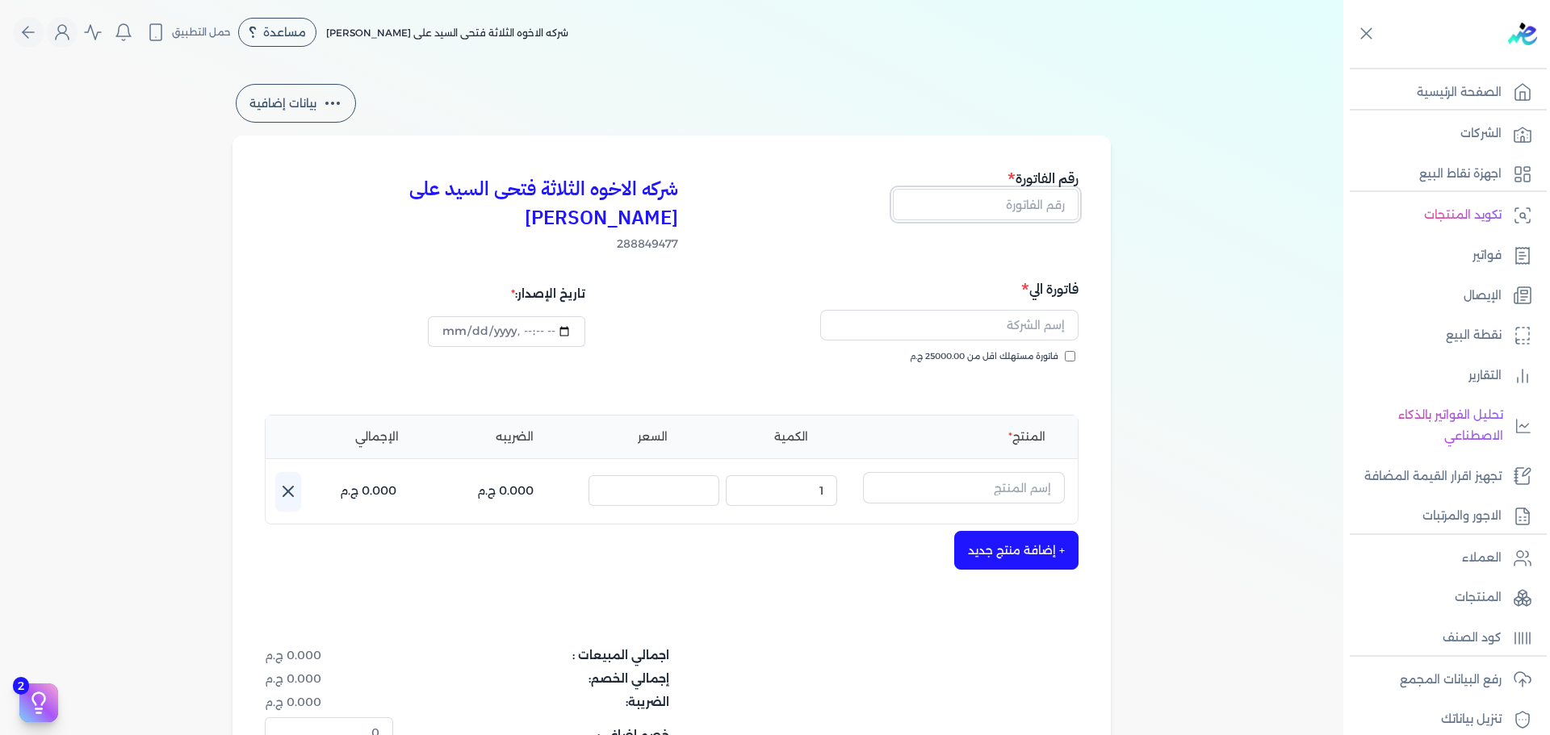
click at [987, 203] on input "text" at bounding box center [986, 204] width 186 height 31
type input "13813"
click at [1068, 351] on input "فاتورة مستهلك اقل من 25000.00 ج.م" at bounding box center [1070, 356] width 10 height 10
checkbox input "true"
click at [1025, 310] on input "text" at bounding box center [949, 325] width 258 height 31
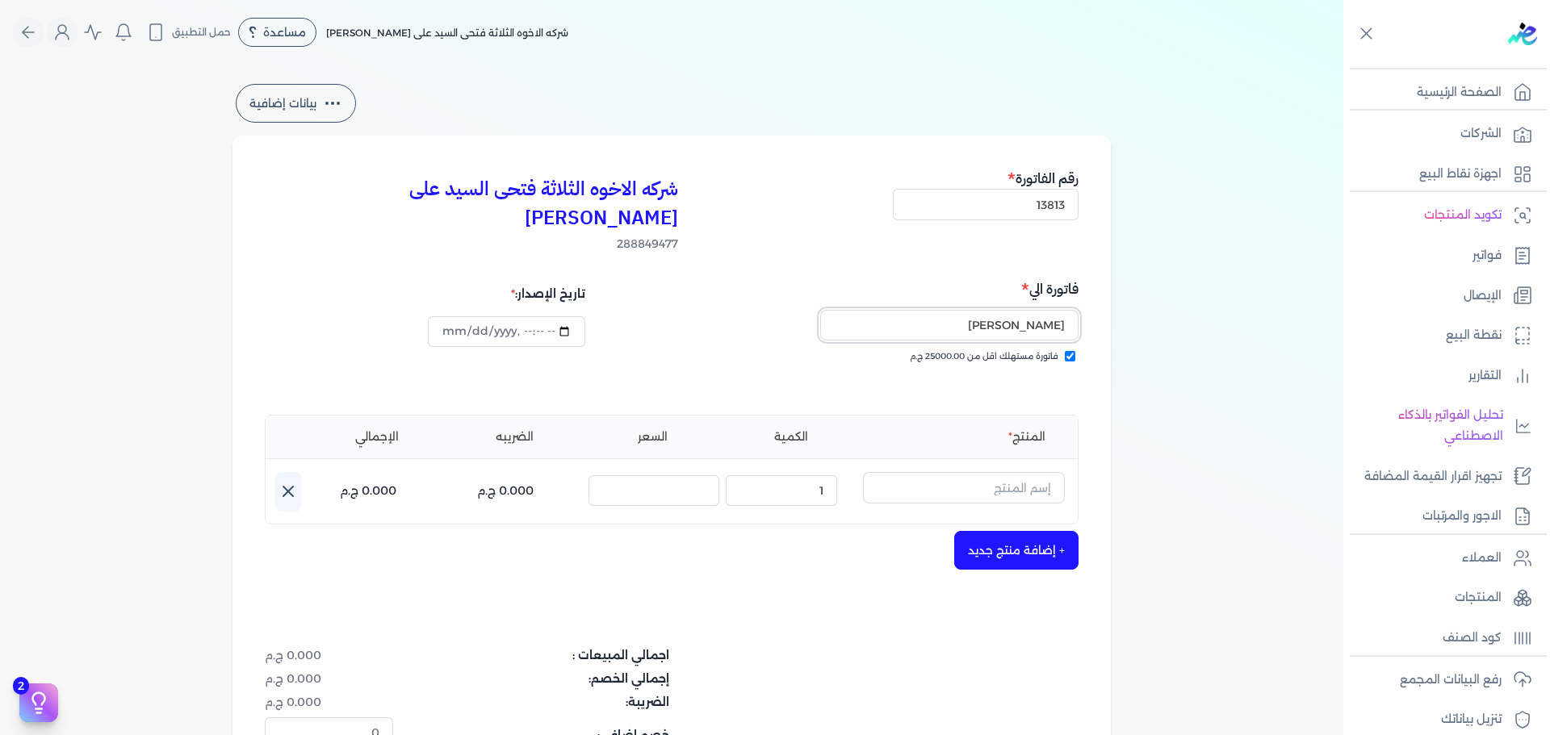
type input "[PERSON_NAME]"
click at [944, 472] on input "text" at bounding box center [964, 487] width 202 height 31
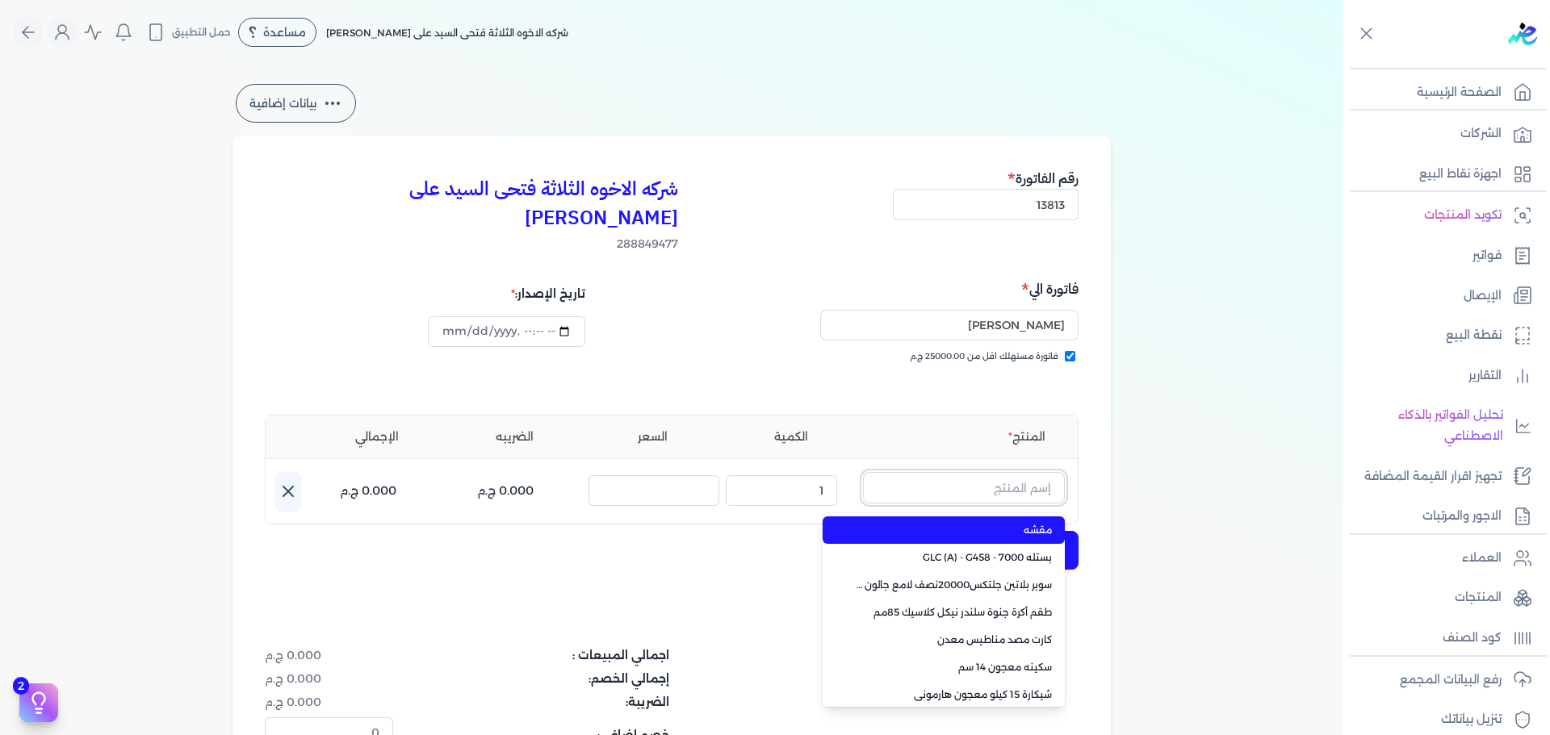
paste input "داي ستون 7070 بستلة 9 لتر"
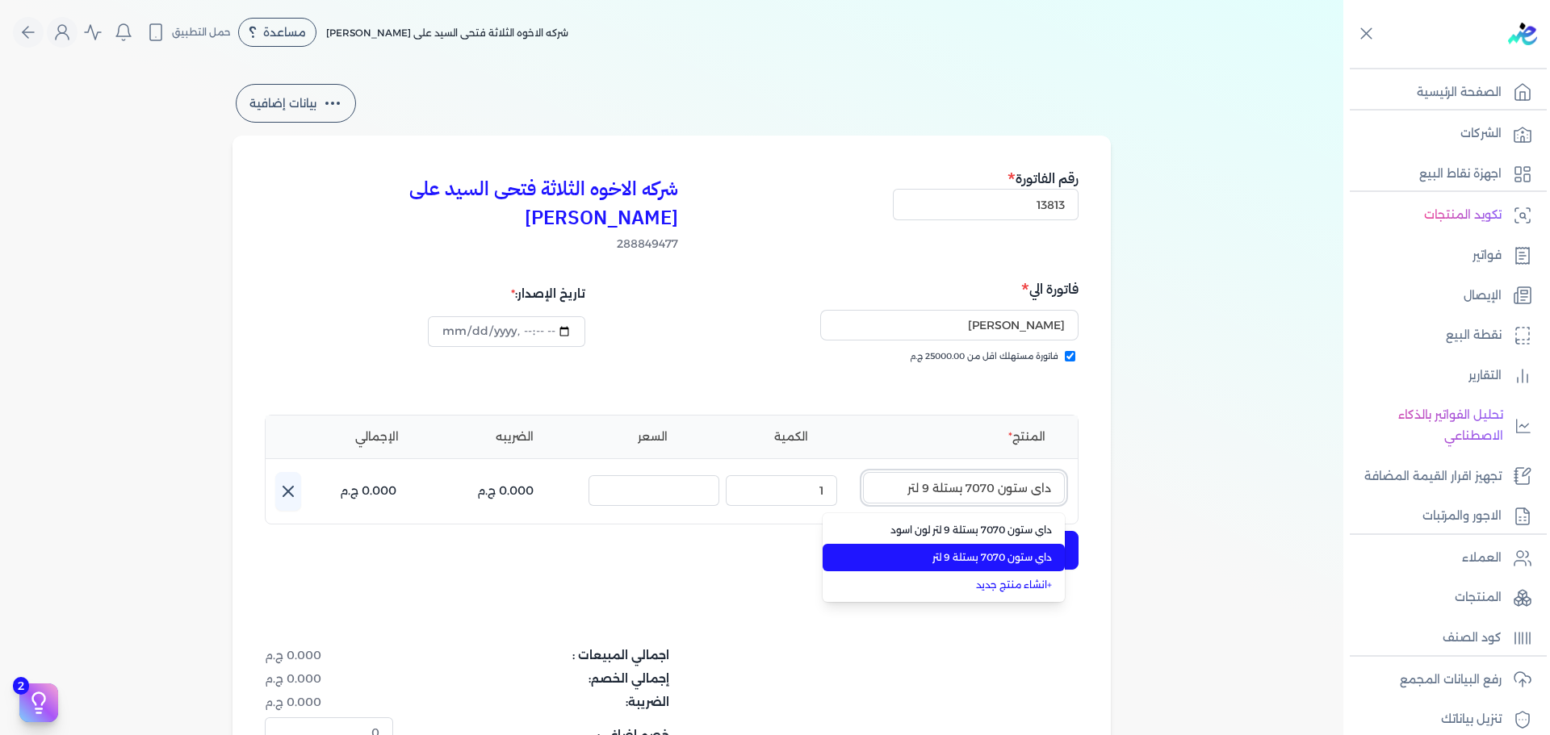
type input "داي ستون 7070 بستلة 9 لتر"
click at [957, 551] on span "داي ستون 7070 بستلة 9 لتر" at bounding box center [953, 558] width 197 height 15
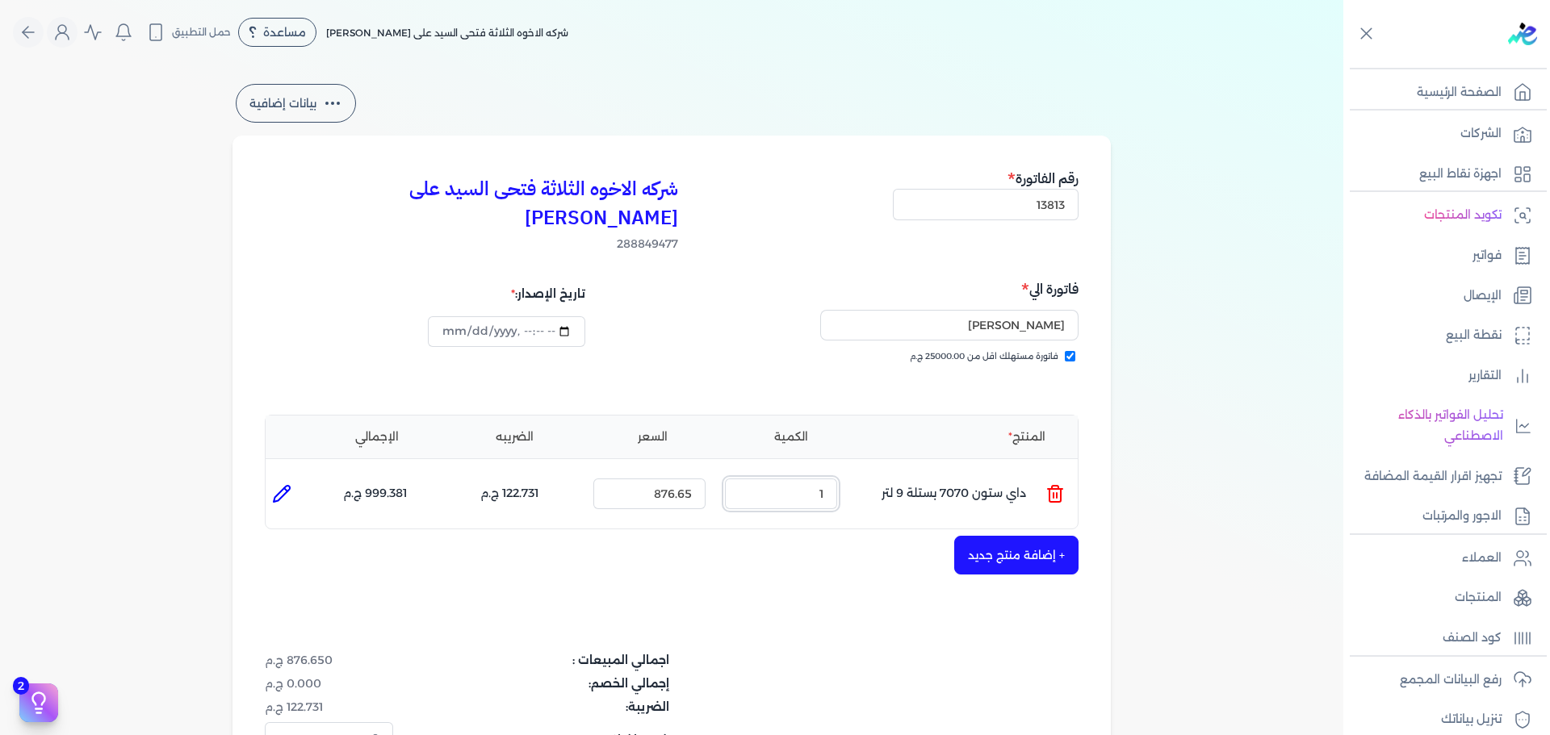
drag, startPoint x: 810, startPoint y: 473, endPoint x: 904, endPoint y: 460, distance: 95.3
click at [882, 472] on ul "المنتج : داي ستون 7070 بستلة 9 لتر الكمية : 1 السعر : 876.65 الضريبه : 122.731 …" at bounding box center [672, 494] width 812 height 44
type input "3"
click at [958, 536] on div "+ إضافة منتج جديد" at bounding box center [672, 555] width 814 height 39
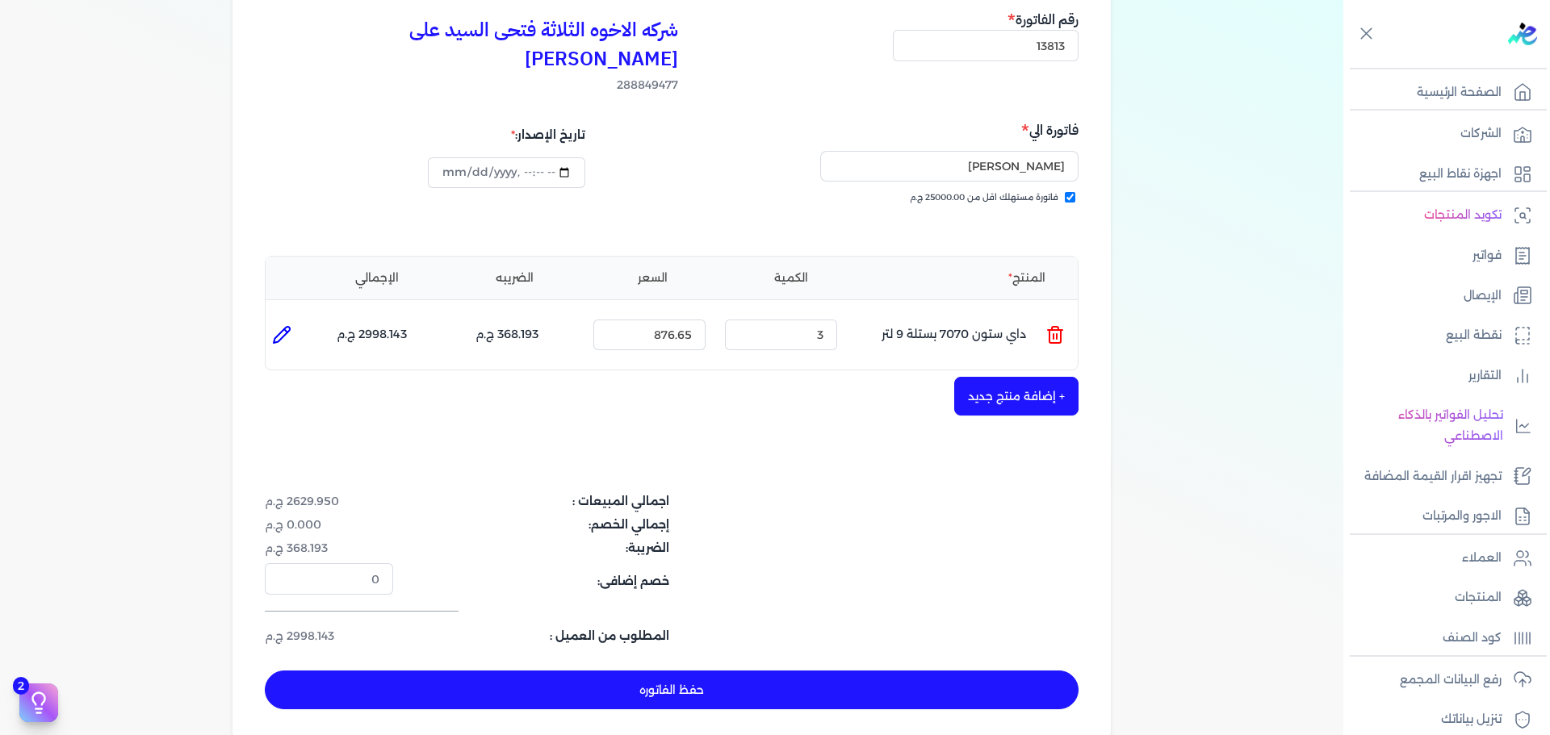
scroll to position [323, 0]
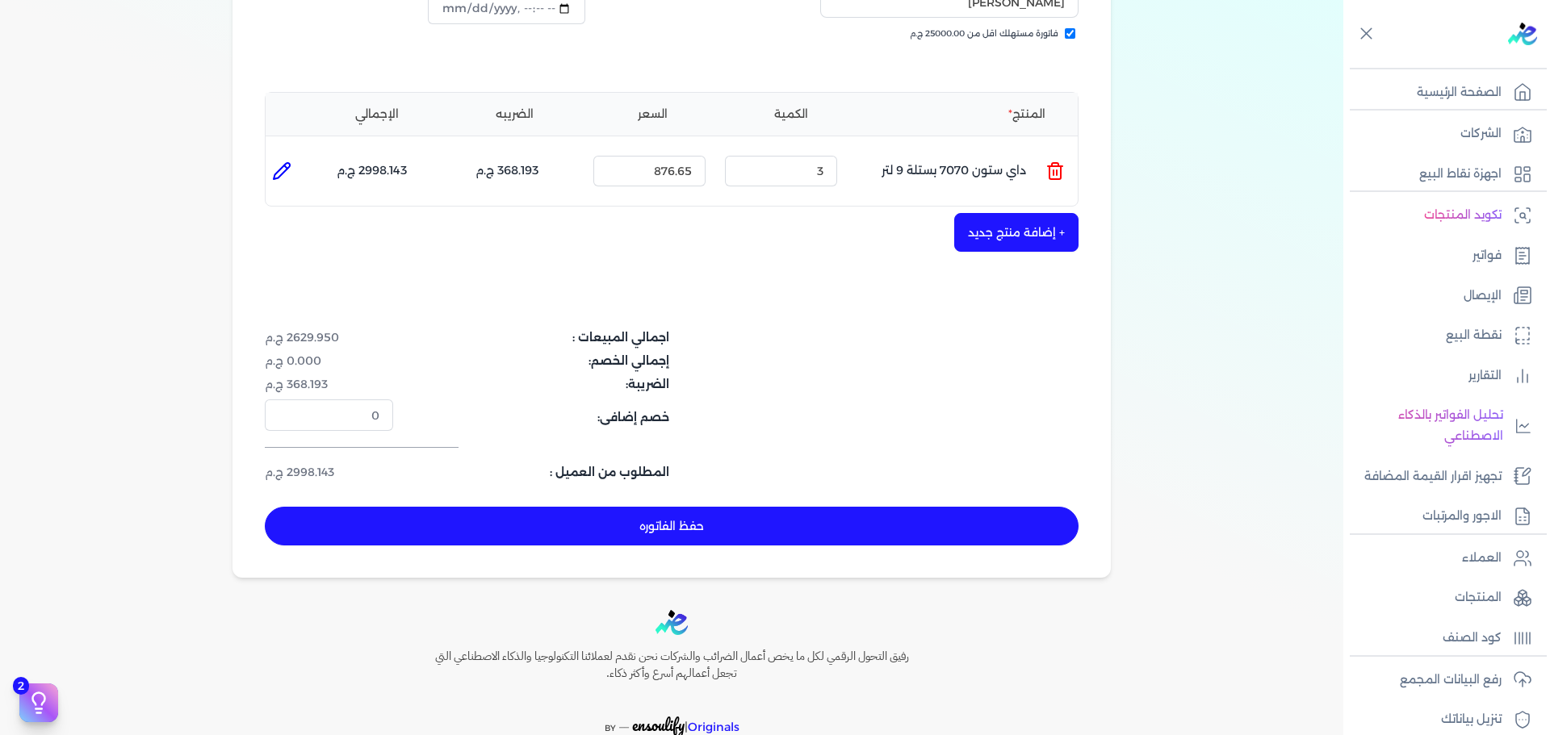
click at [1001, 213] on button "+ إضافة منتج جديد" at bounding box center [1016, 232] width 124 height 39
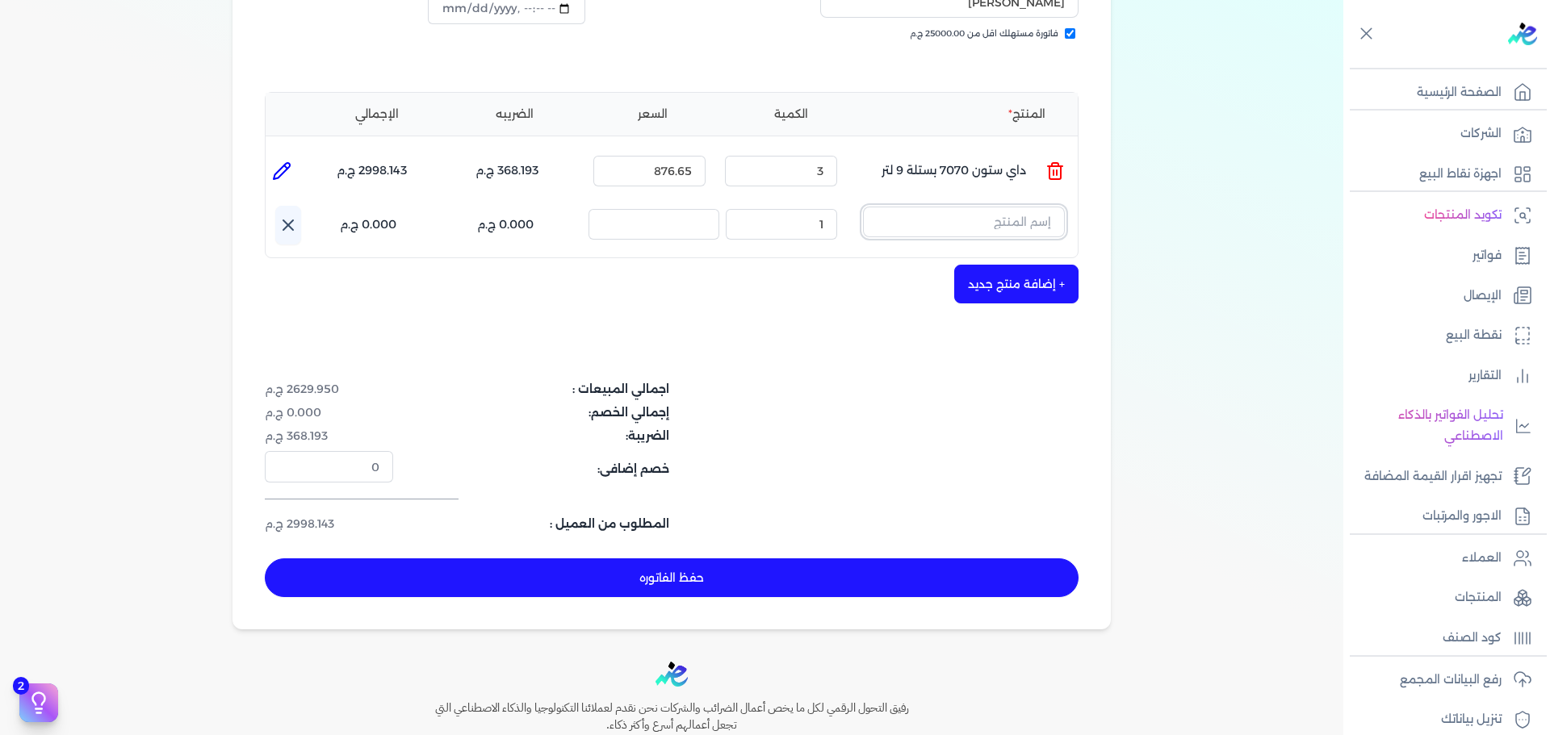
click at [983, 207] on input "text" at bounding box center [964, 222] width 202 height 31
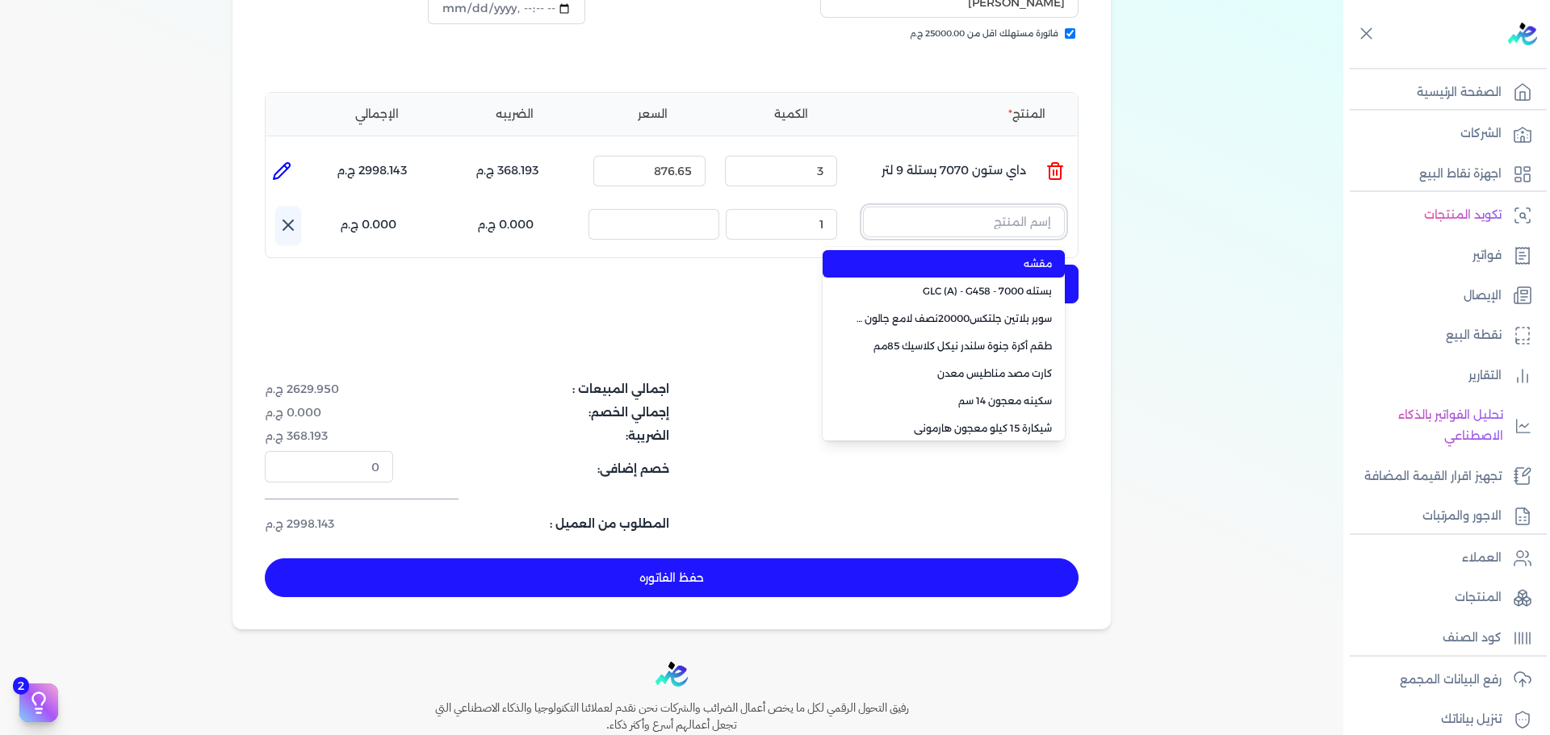
paste input "سيلر المقاوم 0017 علبة 0.650 لتر"
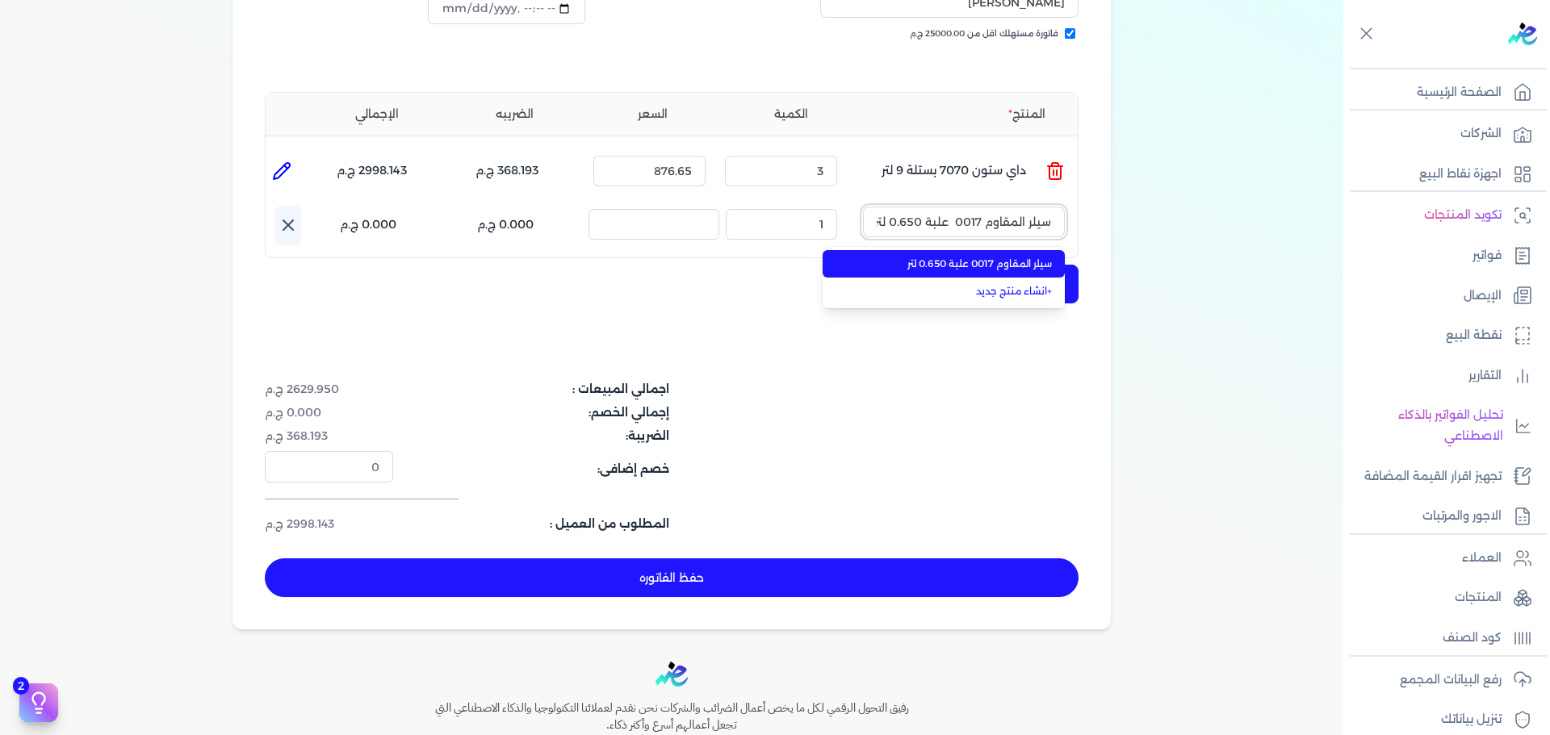
type input "سيلر المقاوم 0017 علبة 0.650 لتر"
click at [975, 257] on span "سيلر المقاوم 0017 علبة 0.650 لتر" at bounding box center [953, 264] width 197 height 15
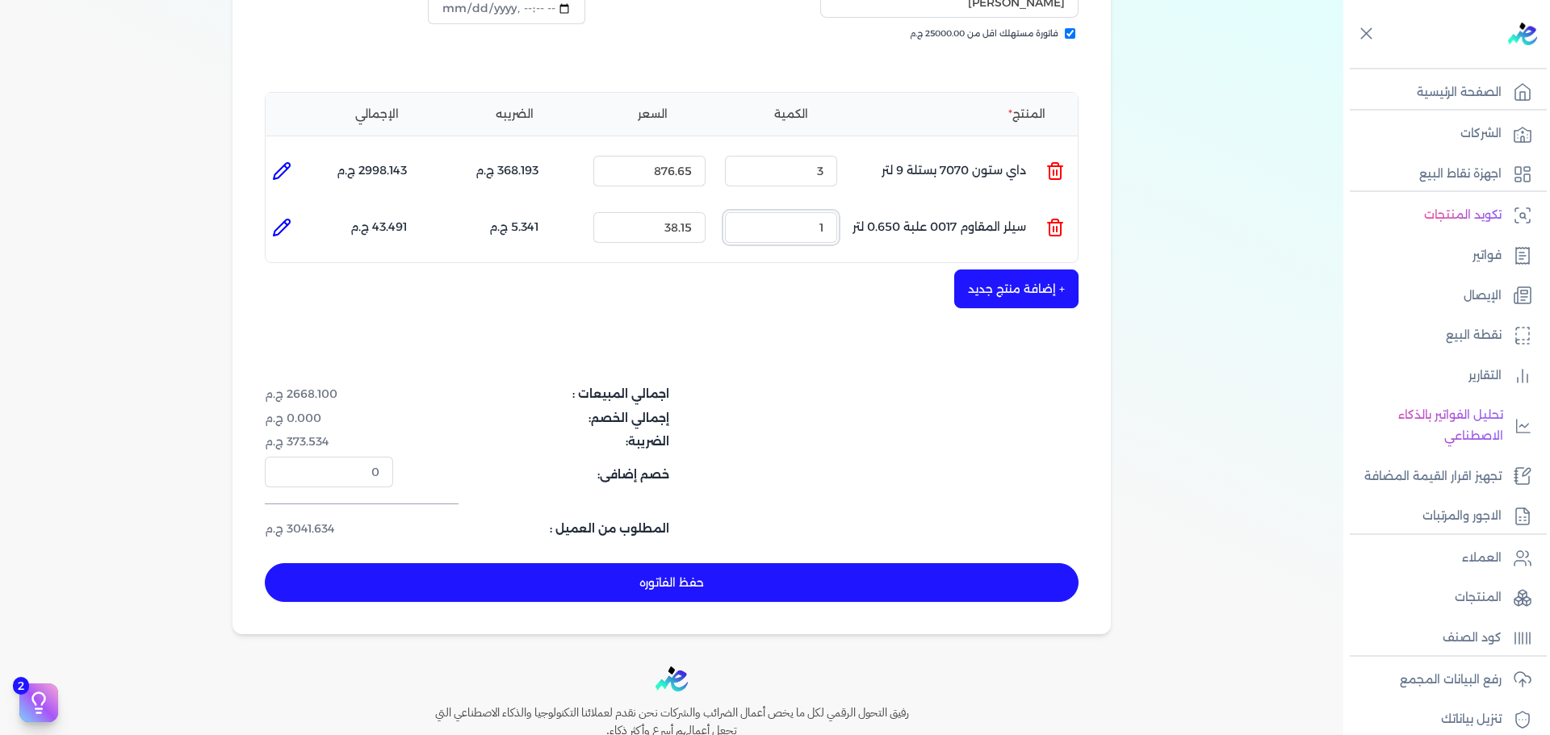
drag, startPoint x: 822, startPoint y: 205, endPoint x: 862, endPoint y: 197, distance: 41.2
click at [862, 206] on ul "المنتج : سيلر المقاوم 0017 علبة 0.650 لتر الكمية : 1 السعر : 38.15 الضريبه : 5.…" at bounding box center [672, 228] width 812 height 44
drag, startPoint x: 817, startPoint y: 195, endPoint x: 834, endPoint y: 197, distance: 17.0
click at [834, 212] on input "2" at bounding box center [781, 227] width 112 height 31
drag, startPoint x: 812, startPoint y: 204, endPoint x: 844, endPoint y: 202, distance: 31.6
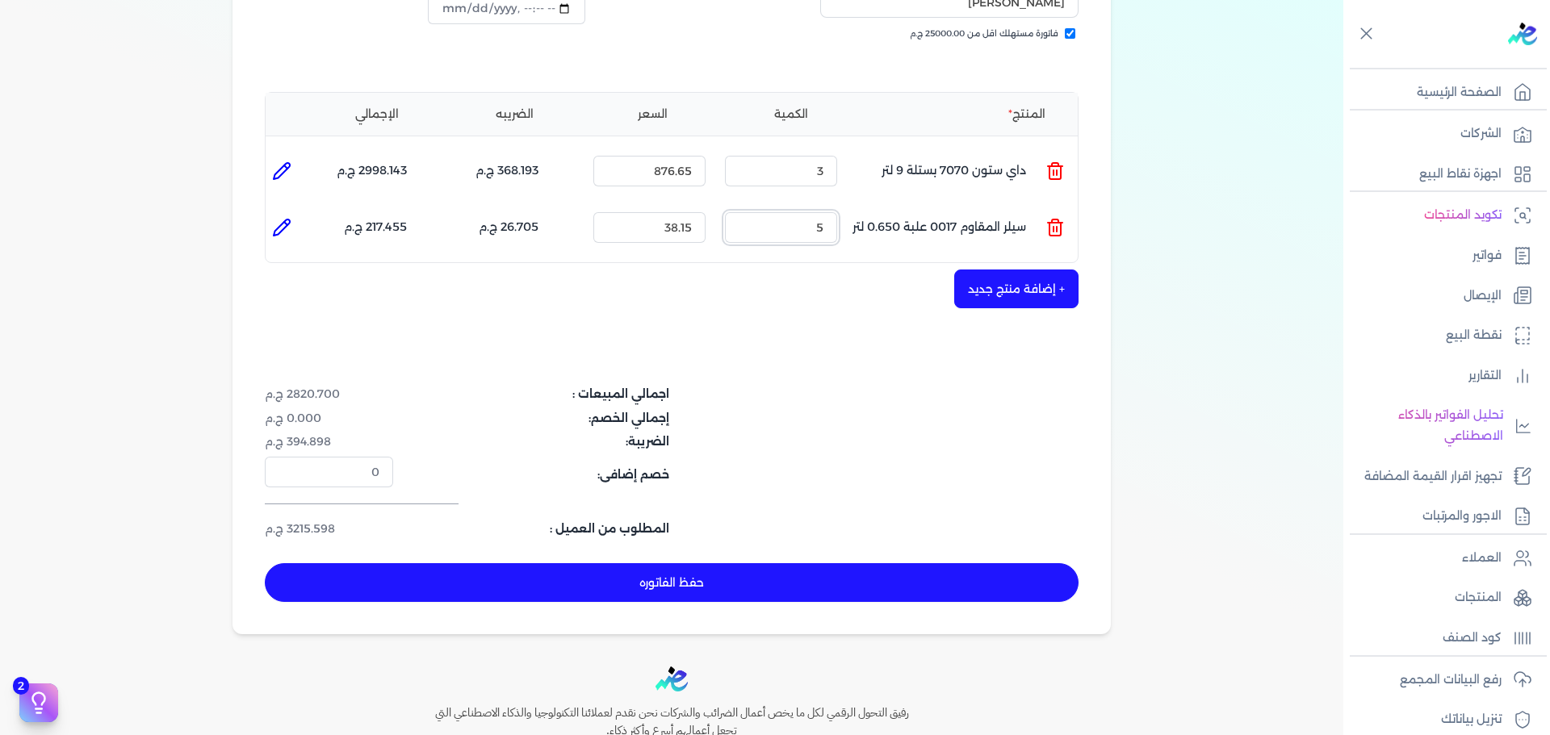
click at [844, 206] on div "الكمية : 5" at bounding box center [781, 228] width 125 height 44
type input "1"
click at [765, 564] on button "حفظ الفاتوره" at bounding box center [672, 583] width 814 height 39
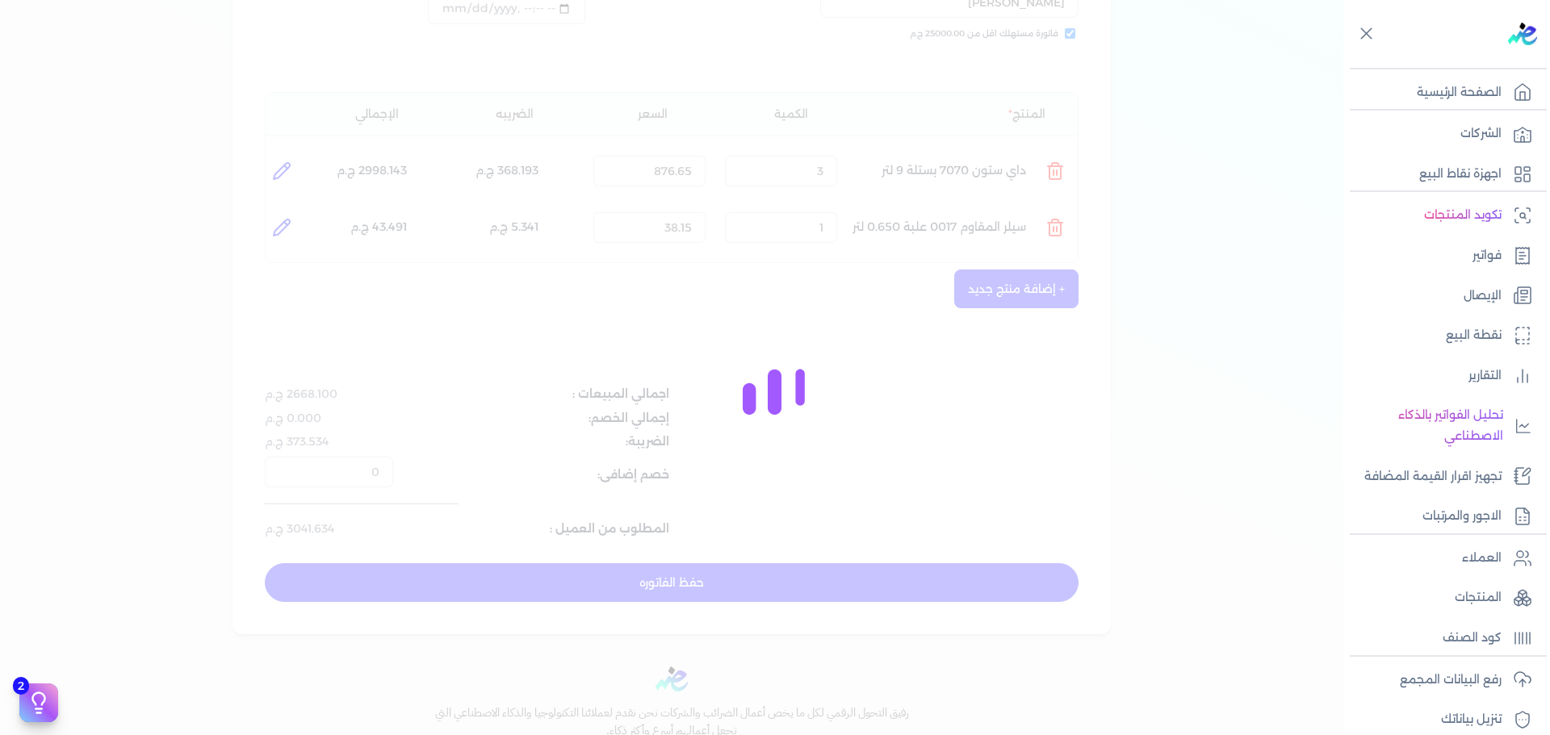
type input "[DATE]"
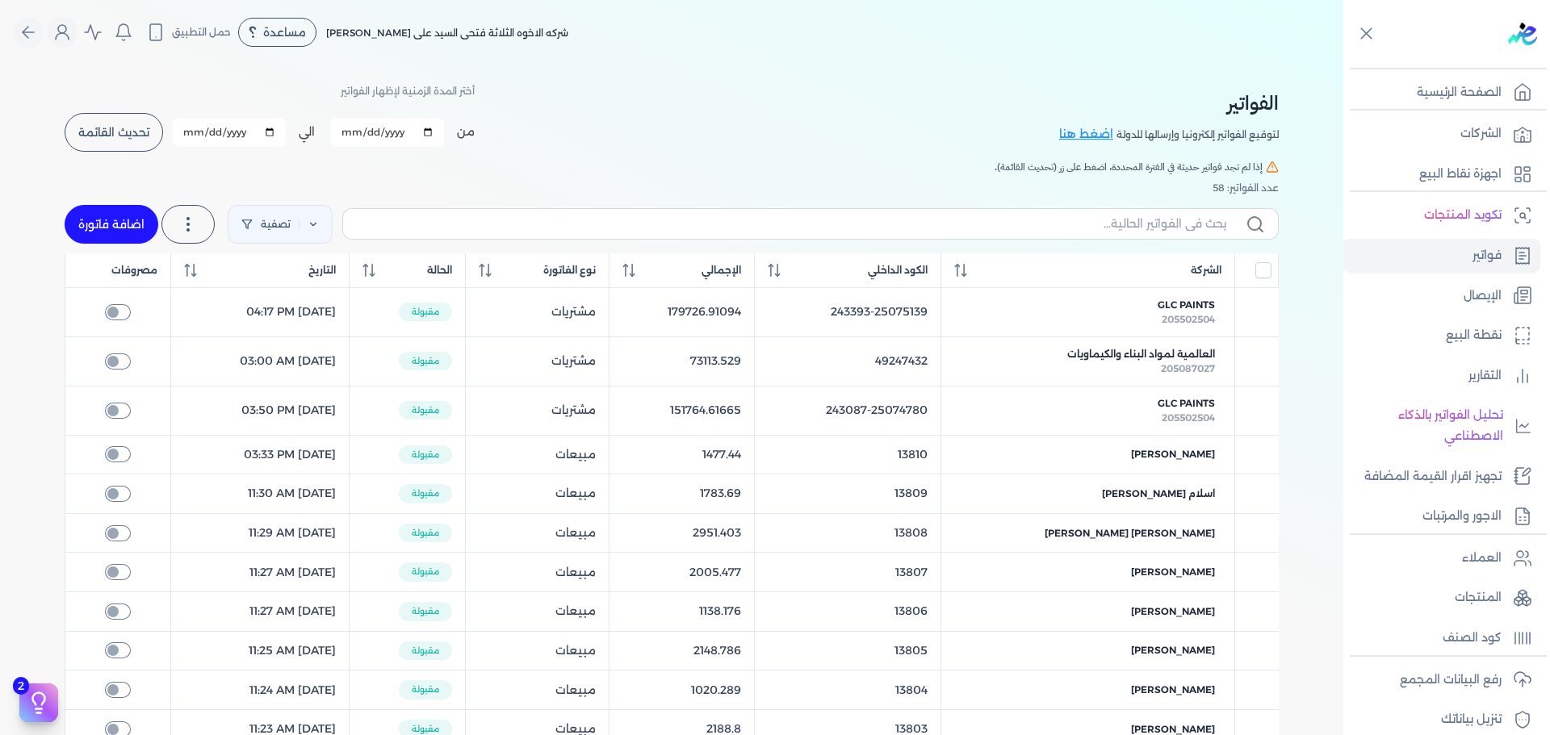
click at [136, 218] on link "اضافة فاتورة" at bounding box center [112, 224] width 94 height 39
select select "EGP"
select select "B"
select select "EGS"
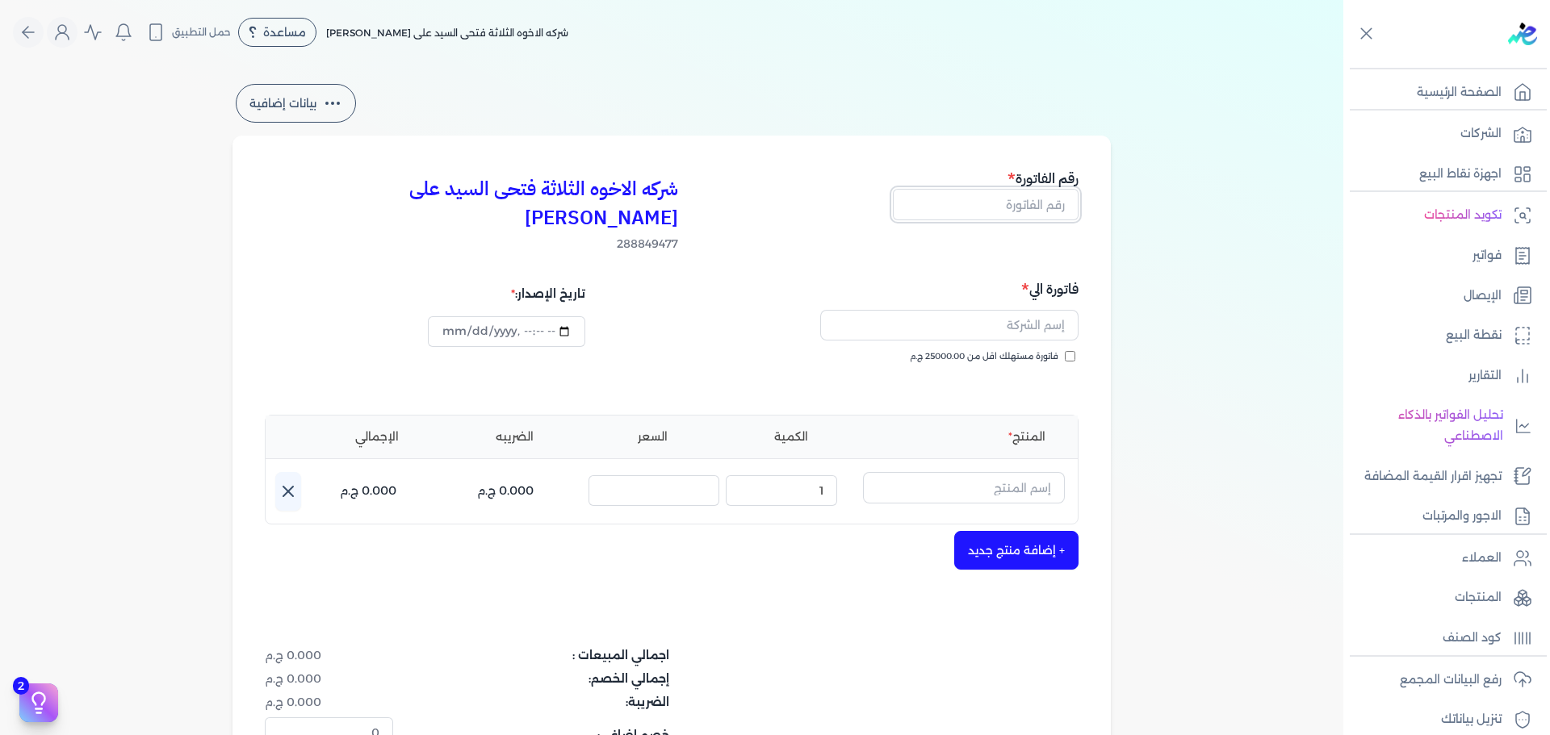
click at [1018, 207] on input "text" at bounding box center [986, 204] width 186 height 31
type input "13814"
click at [1003, 350] on span "فاتورة مستهلك اقل من 25000.00 ج.م" at bounding box center [984, 356] width 149 height 13
click at [1065, 351] on input "فاتورة مستهلك اقل من 25000.00 ج.م" at bounding box center [1070, 356] width 10 height 10
checkbox input "true"
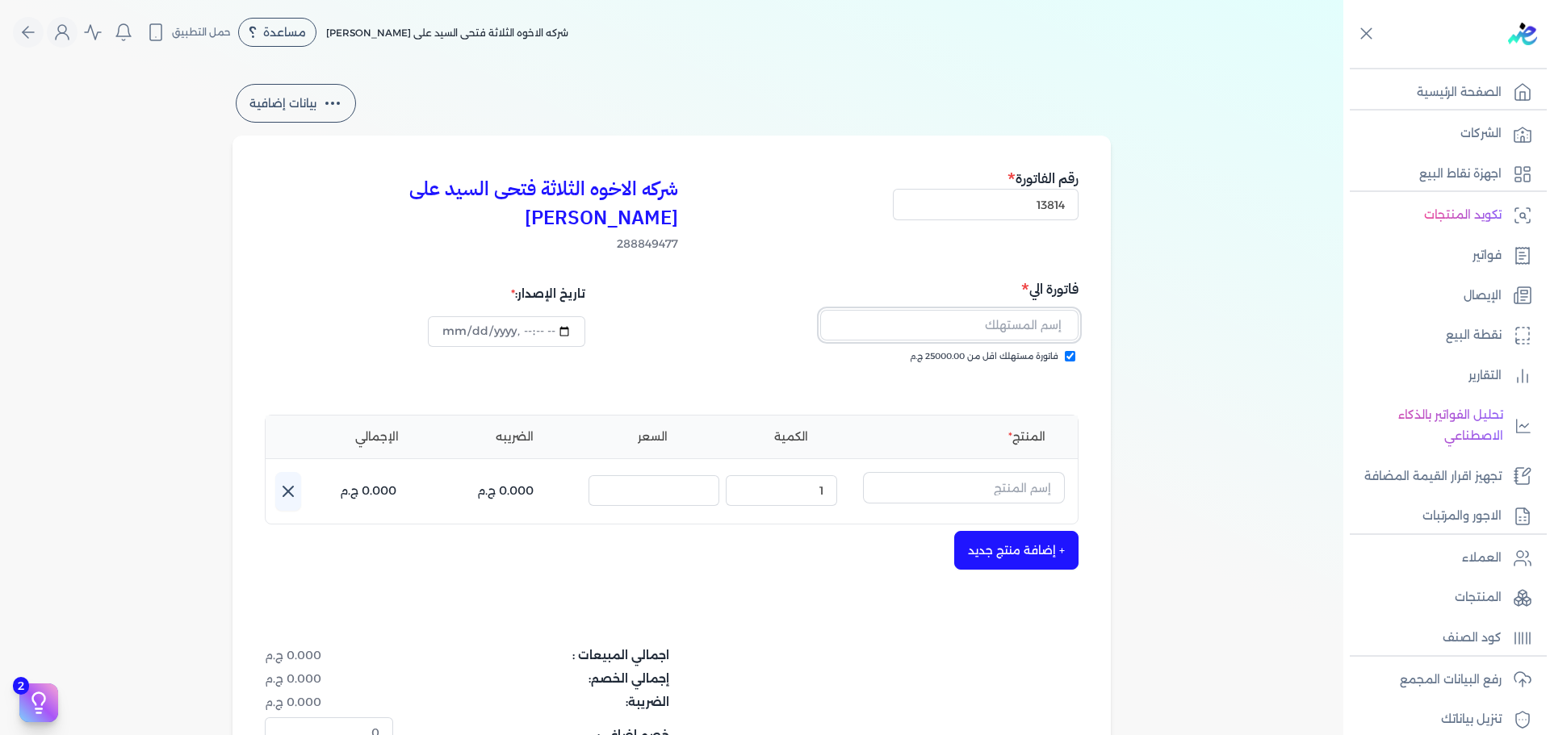
click at [1008, 310] on input "text" at bounding box center [949, 325] width 258 height 31
type input "[PERSON_NAME]"
click at [991, 472] on input "text" at bounding box center [964, 487] width 202 height 31
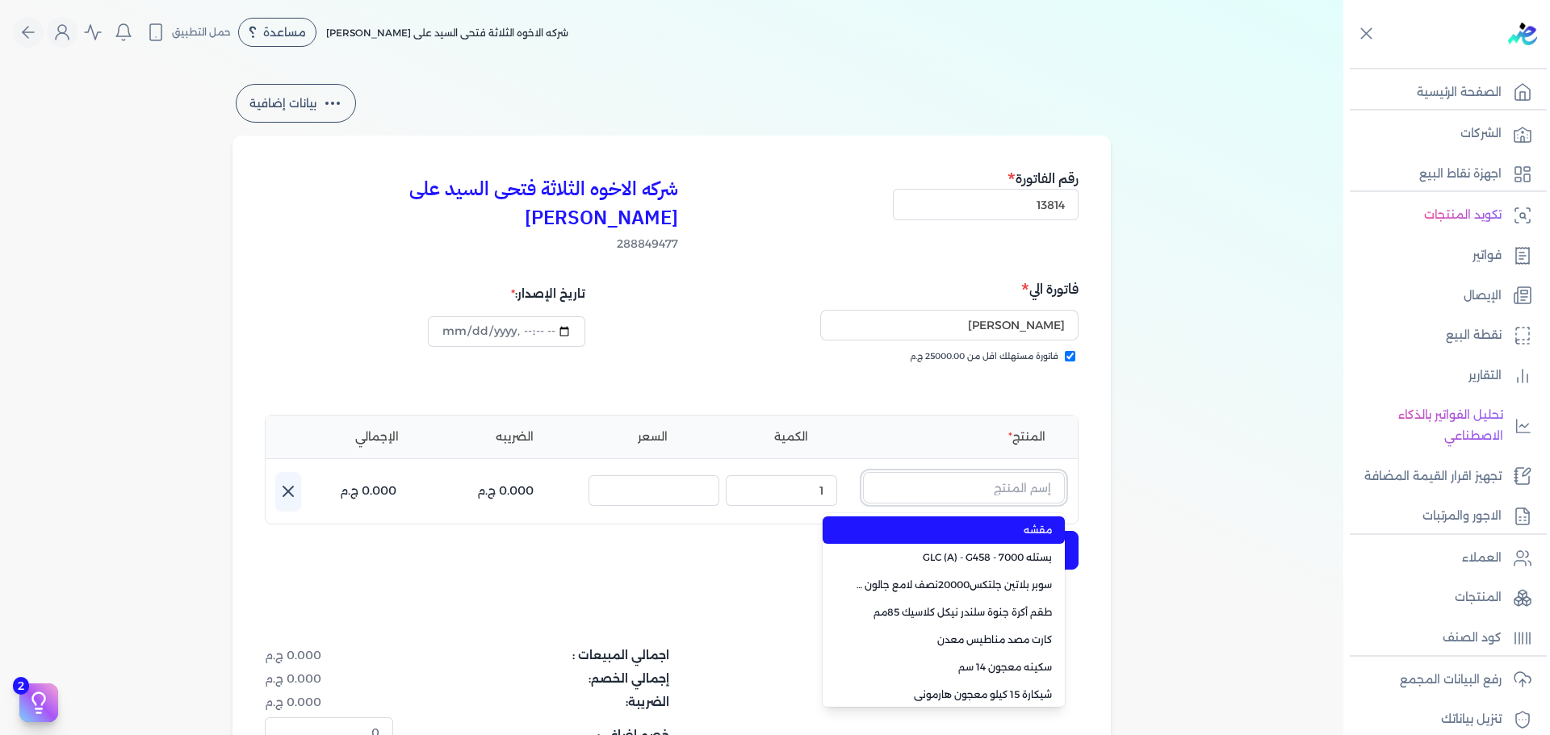
paste input "ستارت ميتاليك فضي علبة 0.190 لتر"
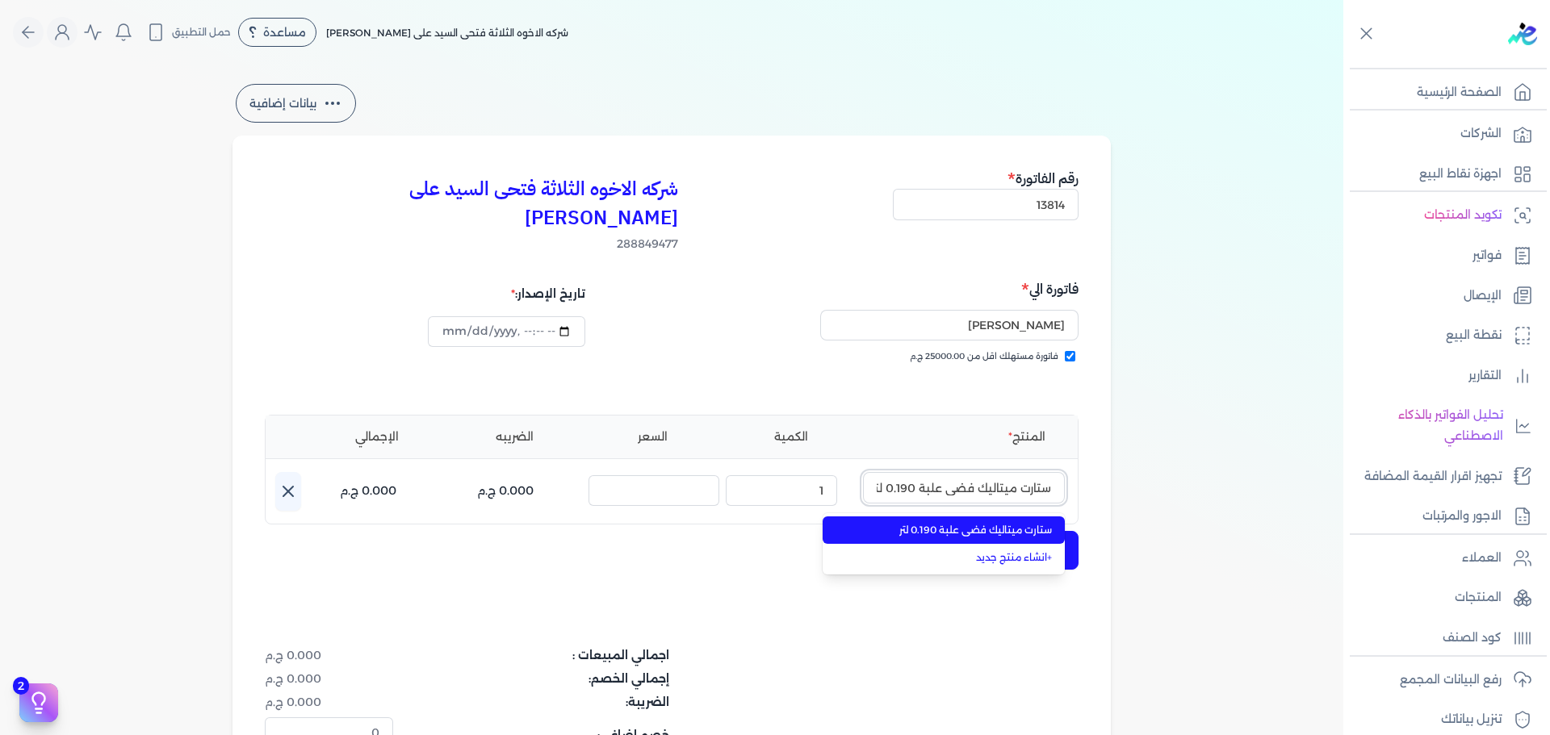
scroll to position [0, -2]
type input "ستارت ميتاليك فضي علبة 0.190 لتر"
click at [987, 523] on span "ستارت ميتاليك فضي علبة 0.190 لتر" at bounding box center [953, 530] width 197 height 15
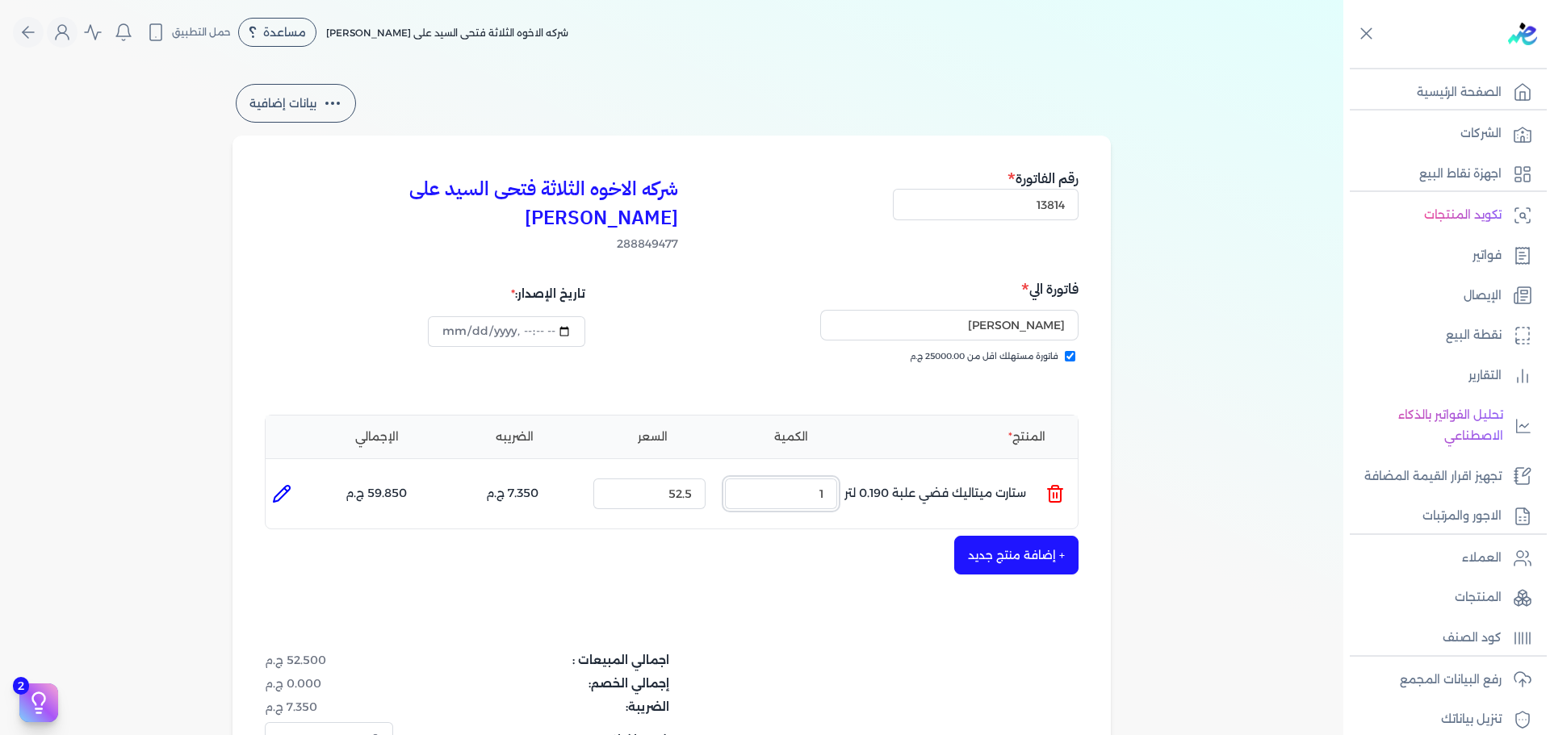
drag, startPoint x: 806, startPoint y: 466, endPoint x: 896, endPoint y: 473, distance: 90.7
click at [888, 472] on ul "المنتج : ستارت ميتاليك فضي علبة 0.190 لتر الكمية : 1 السعر : 52.5 الضريبه : 7.3…" at bounding box center [672, 494] width 812 height 44
type input "4"
click at [1023, 538] on button "+ إضافة منتج جديد" at bounding box center [1016, 555] width 124 height 39
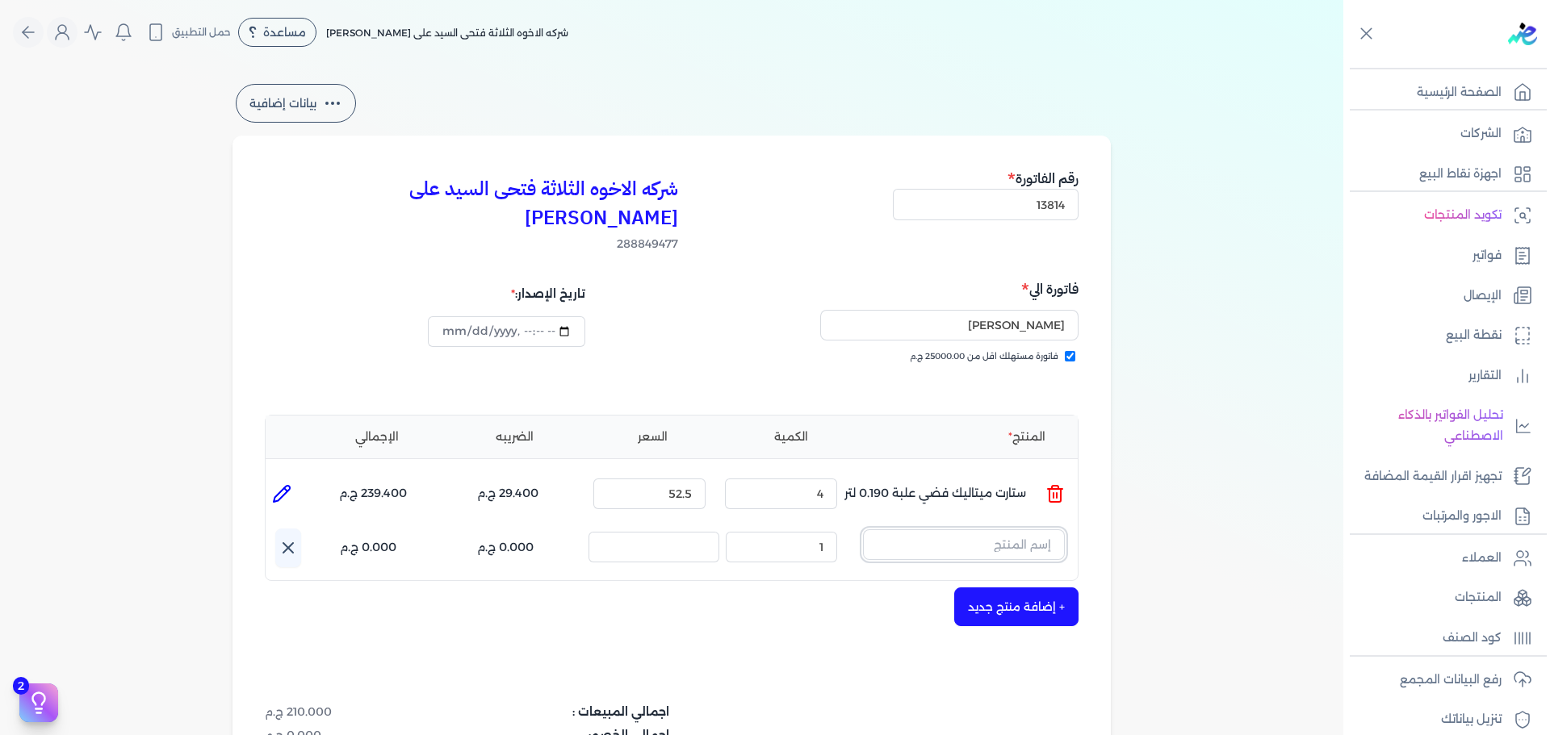
click at [958, 530] on input "text" at bounding box center [964, 545] width 202 height 31
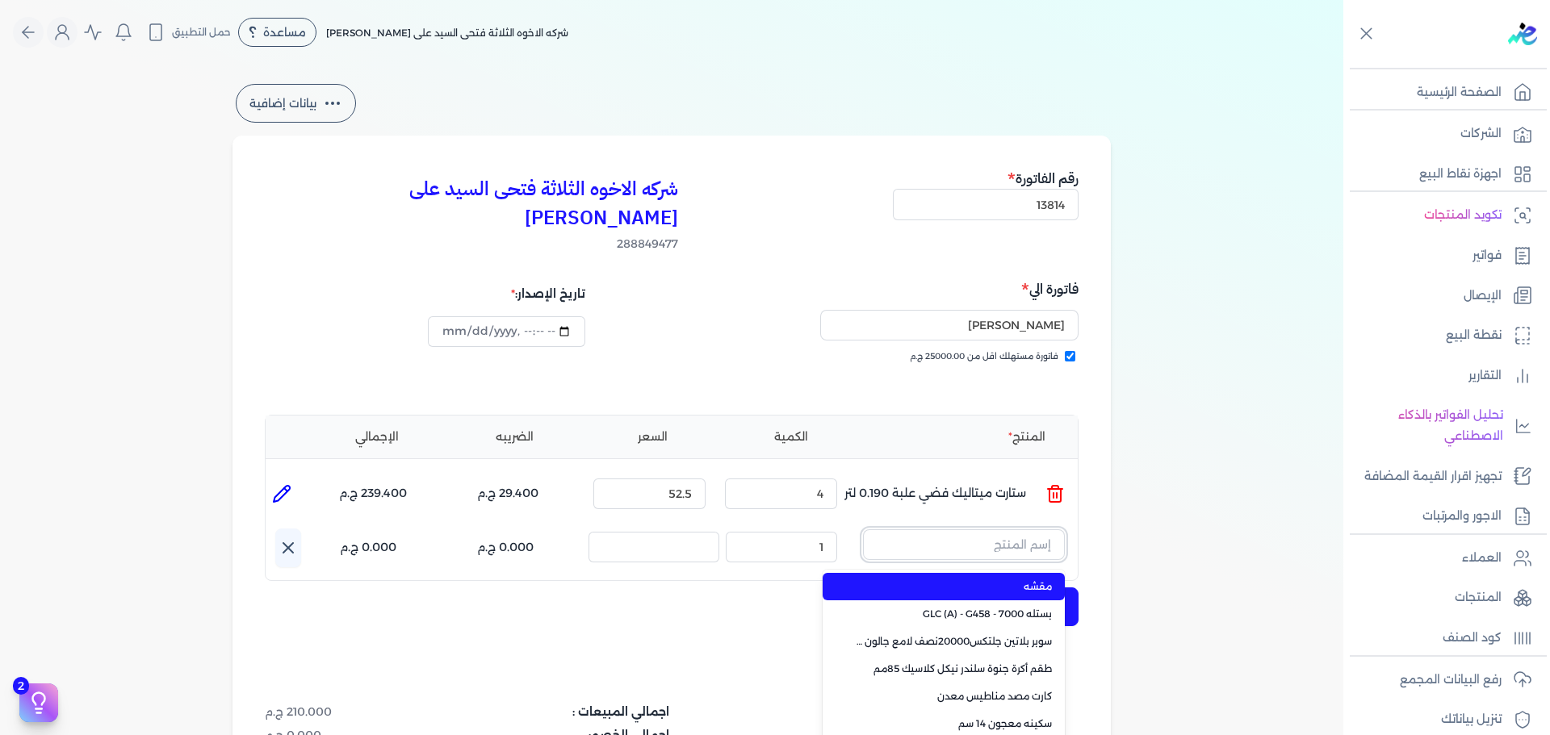
paste input "سيلر المقاوم 0017 بستلة 9 لتر"
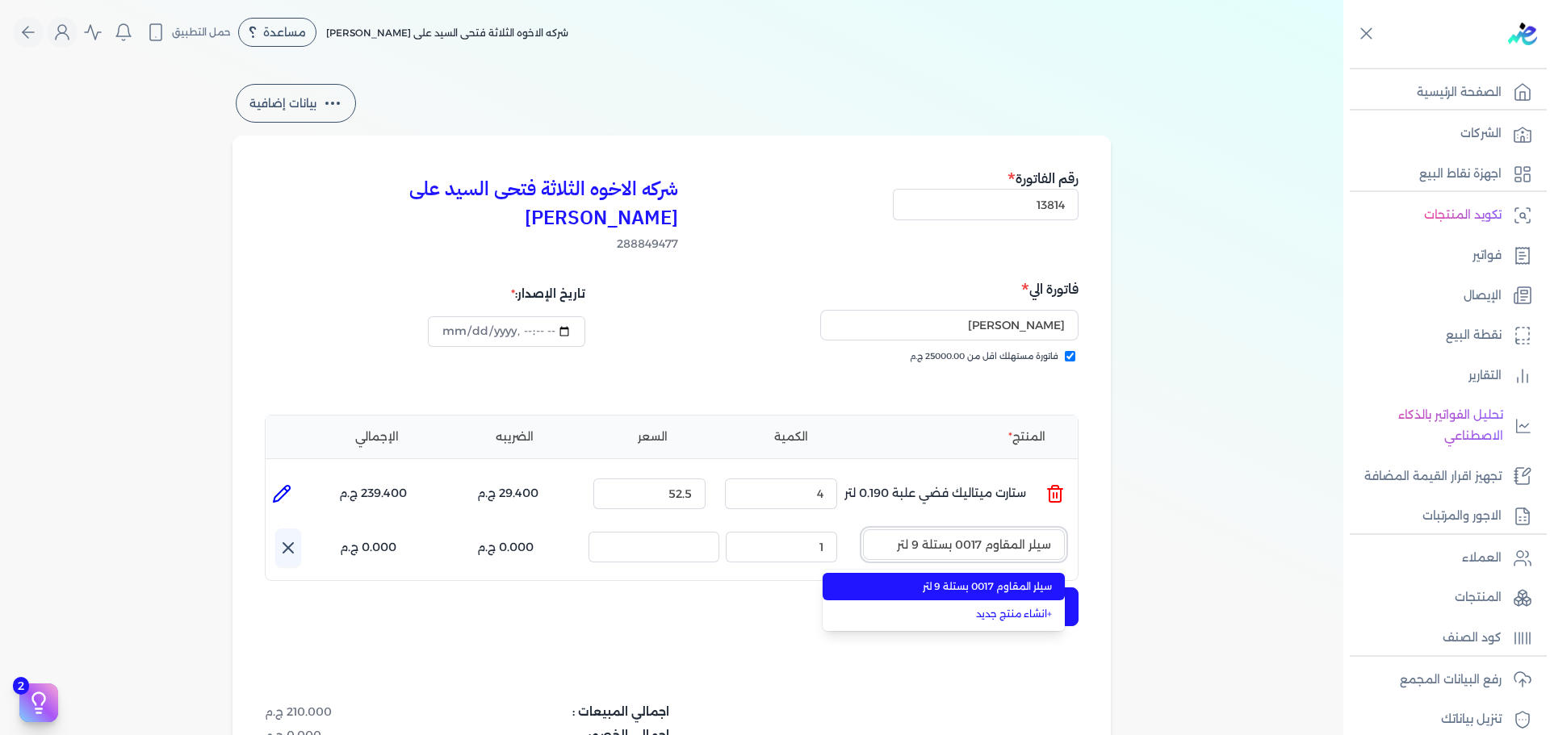
type input "سيلر المقاوم 0017 بستلة 9 لتر"
click at [926, 580] on span "سيلر المقاوم 0017 بستلة 9 لتر" at bounding box center [953, 587] width 197 height 15
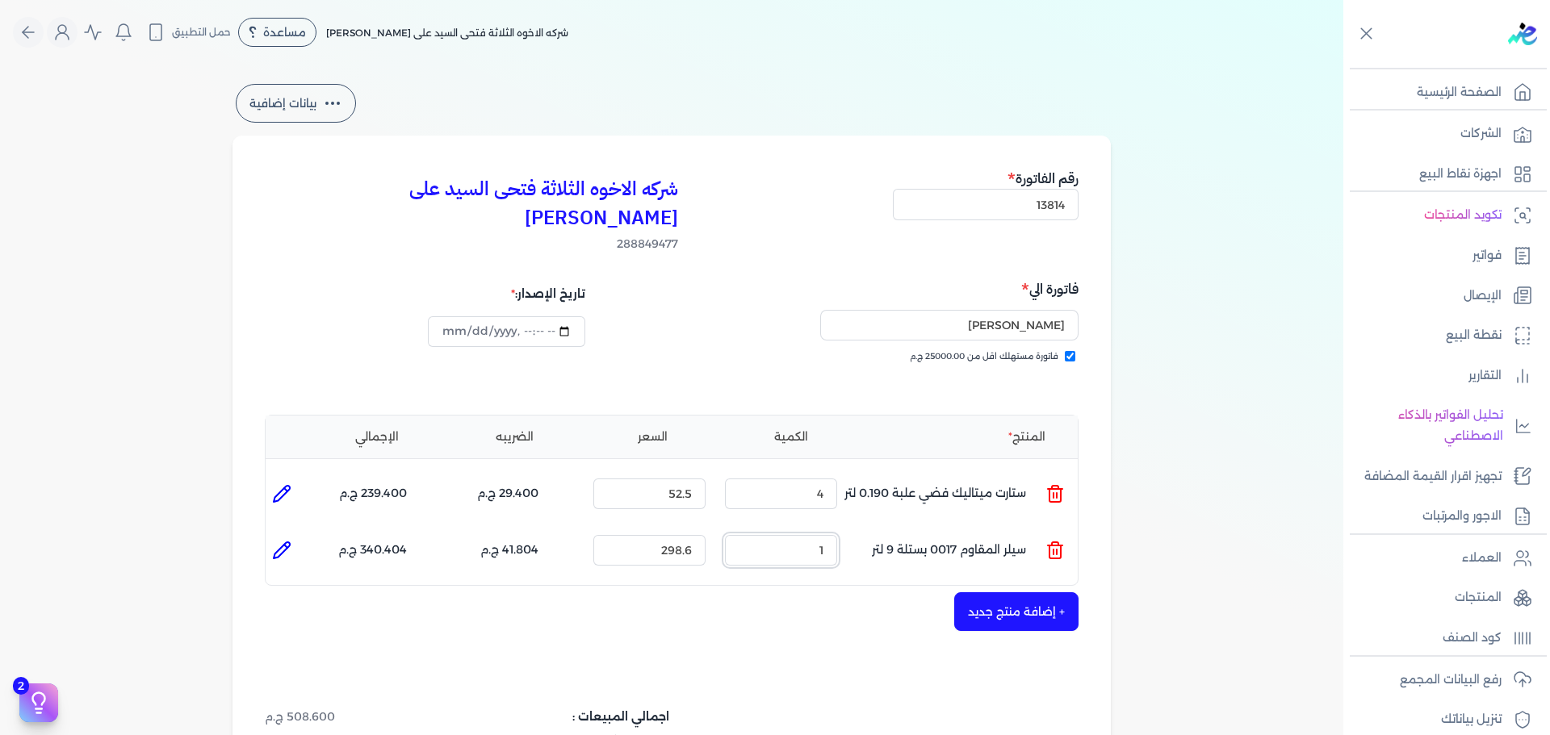
drag, startPoint x: 793, startPoint y: 533, endPoint x: 962, endPoint y: 533, distance: 169.5
click at [928, 533] on ul "المنتج : سيلر المقاوم 0017 بستلة 9 لتر الكمية : 1 السعر : 298.6 الضريبه : 41.80…" at bounding box center [672, 551] width 812 height 44
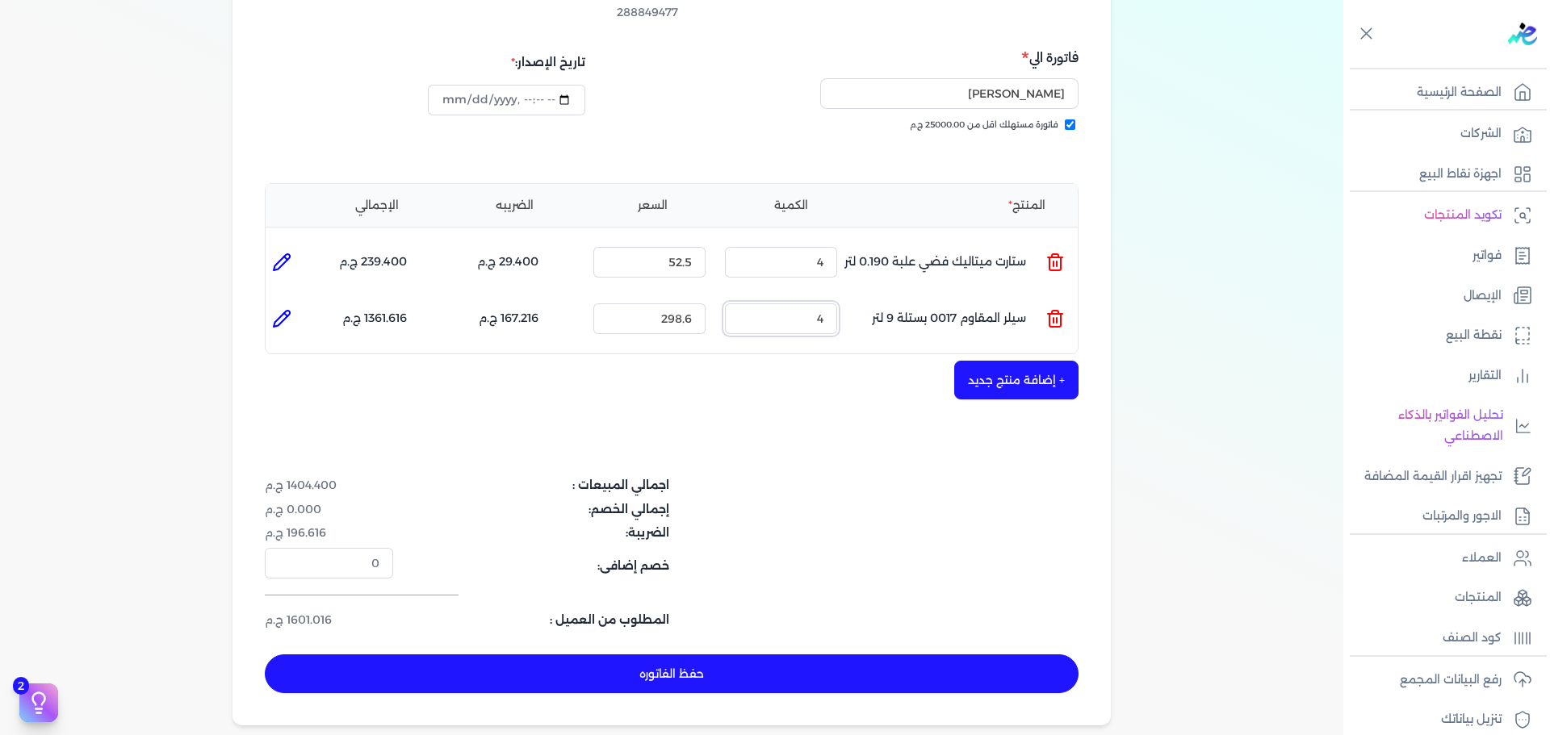
scroll to position [242, 0]
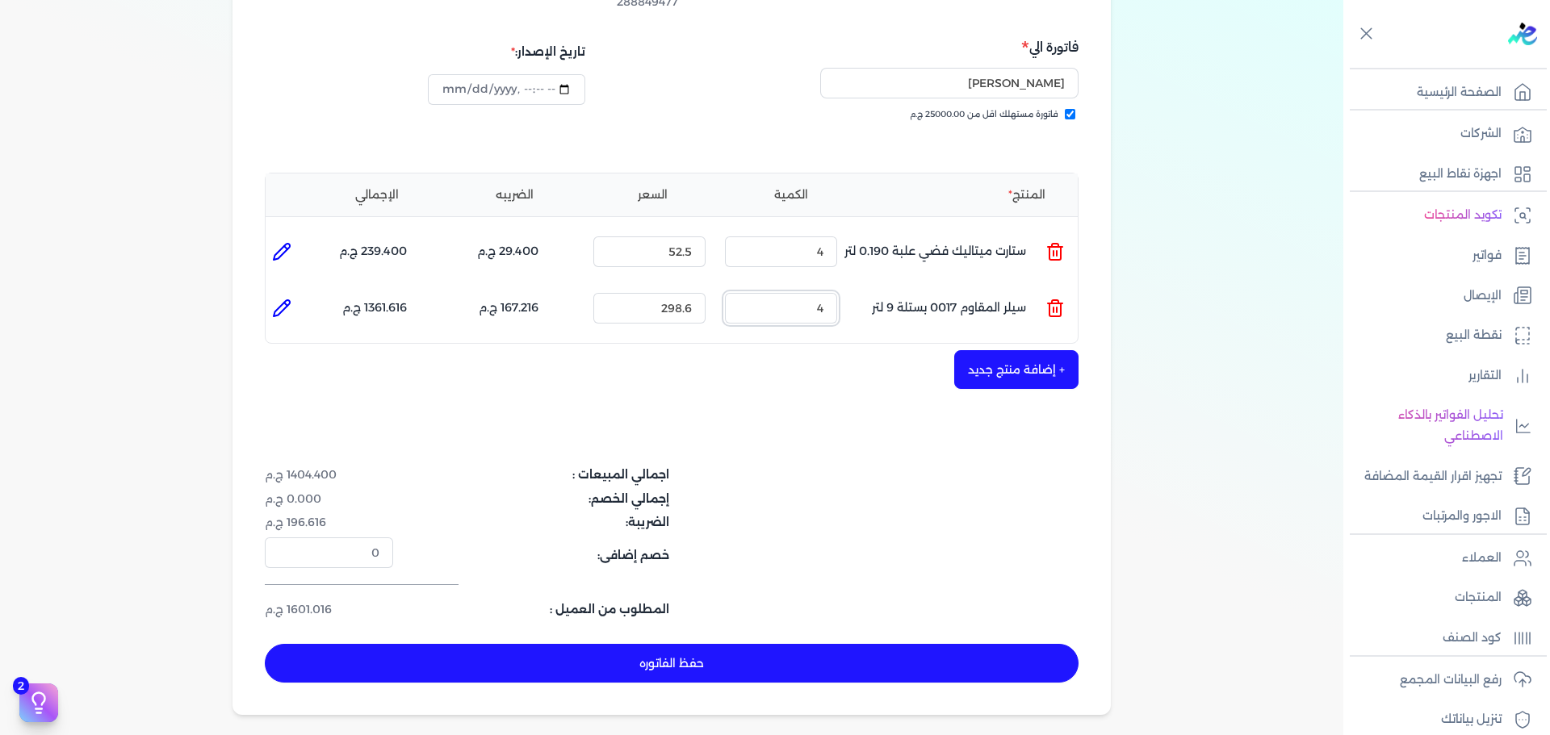
type input "4"
click at [882, 644] on button "حفظ الفاتوره" at bounding box center [672, 663] width 814 height 39
type input "[DATE]"
